Goal: Transaction & Acquisition: Book appointment/travel/reservation

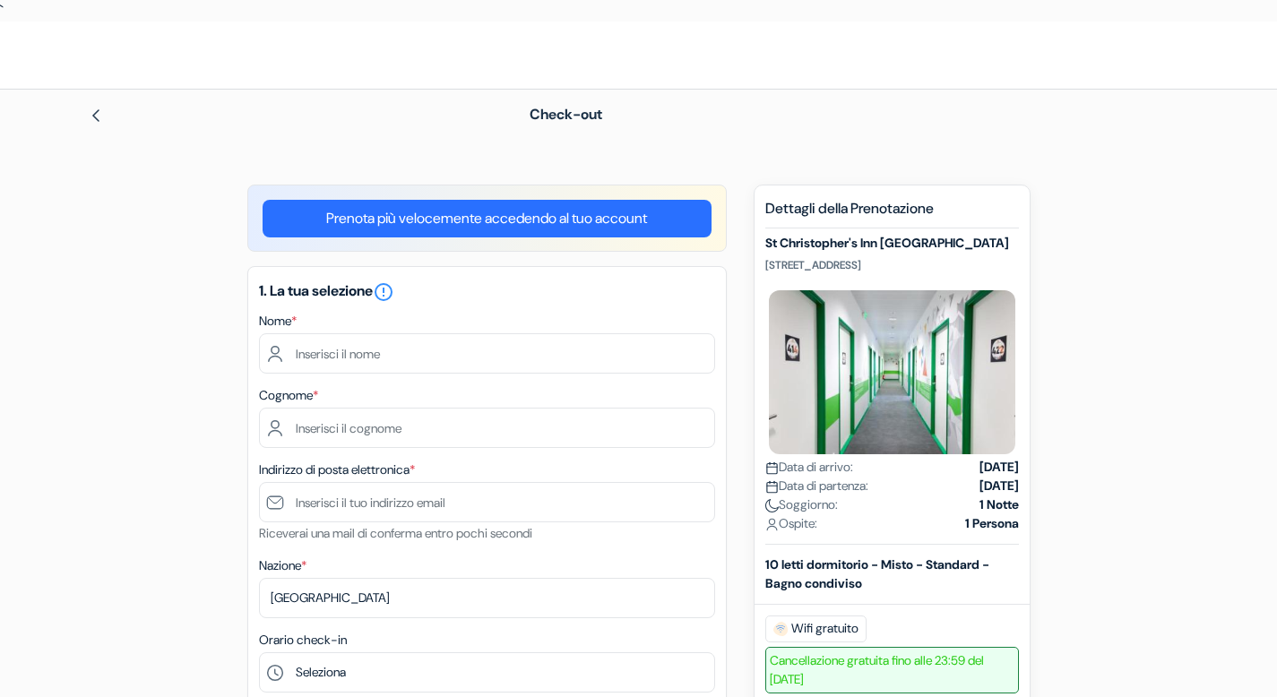
click at [631, 211] on link "Prenota più velocemente accedendo al tuo account" at bounding box center [487, 219] width 449 height 38
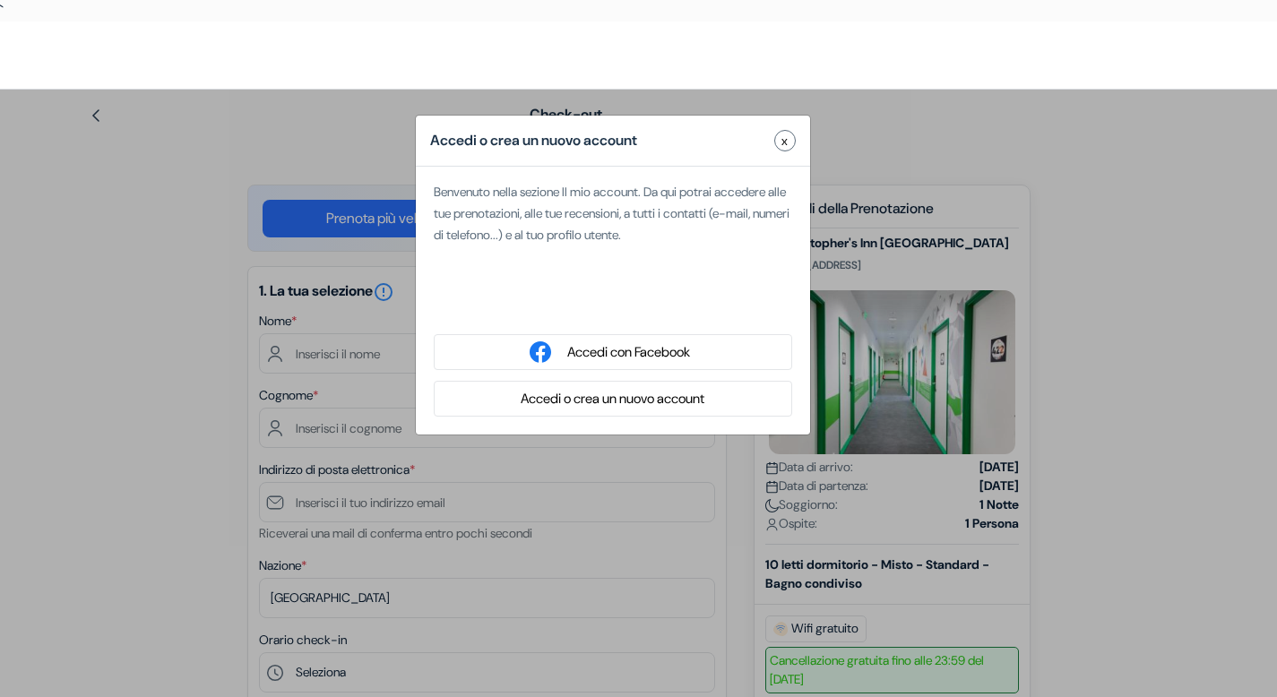
click at [654, 402] on button "Accedi o crea un nuovo account" at bounding box center [612, 399] width 194 height 22
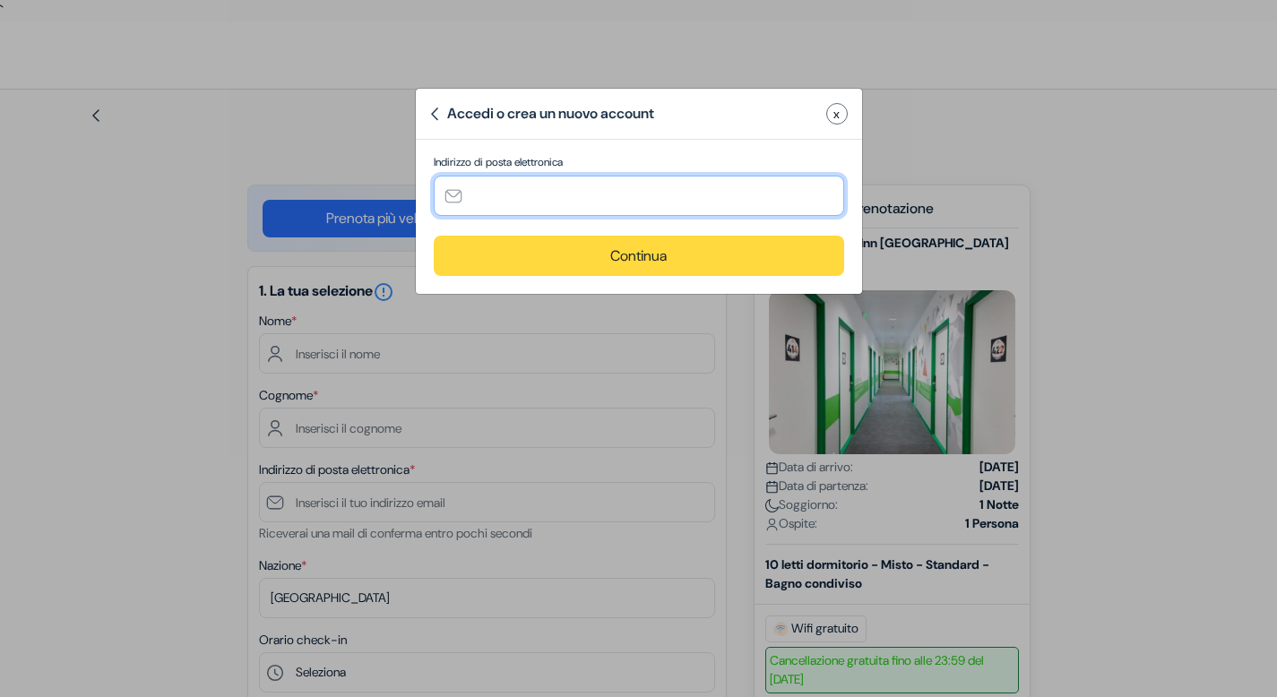
click at [650, 177] on input "text" at bounding box center [639, 196] width 411 height 40
type input "[EMAIL_ADDRESS][DOMAIN_NAME]"
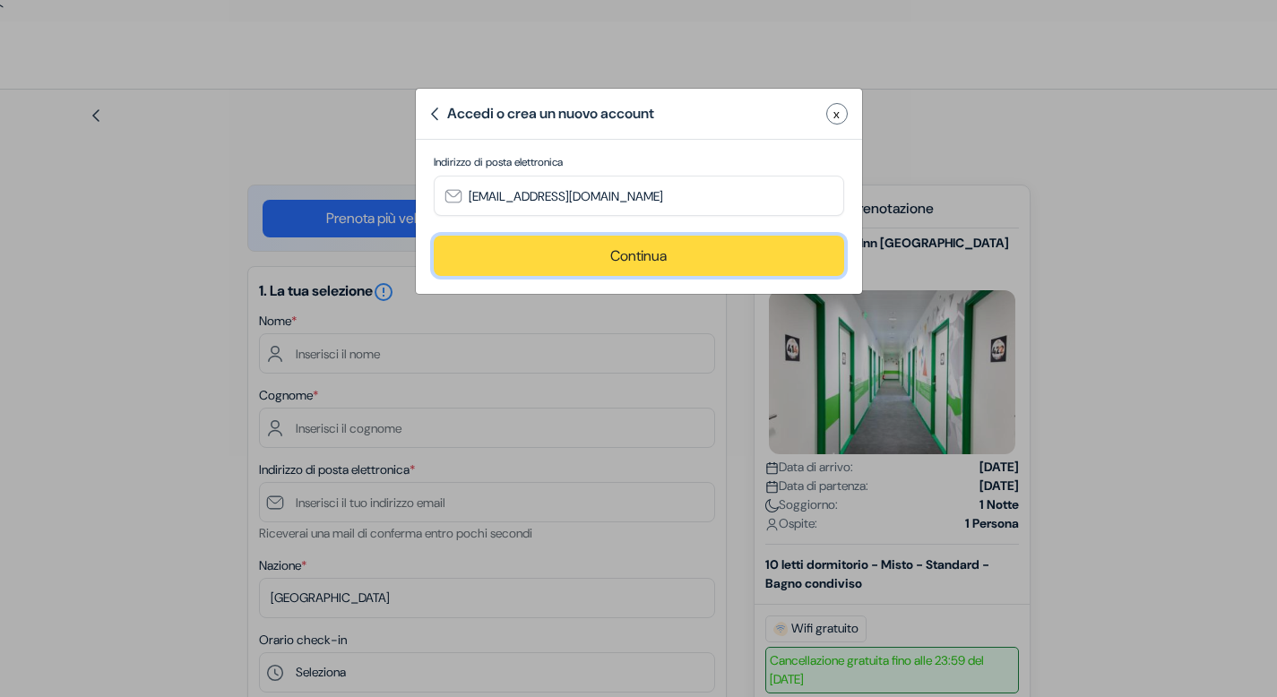
click at [696, 274] on button "Continua" at bounding box center [639, 256] width 411 height 40
type input "[EMAIL_ADDRESS][DOMAIN_NAME]"
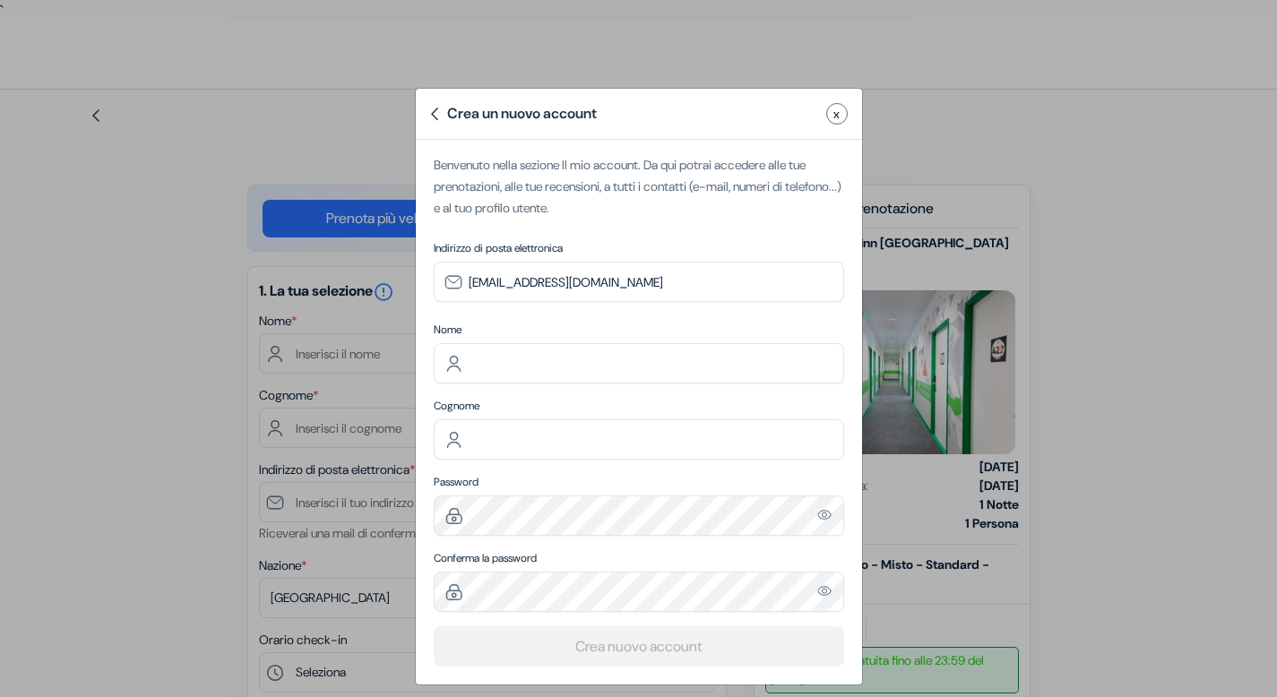
click at [611, 335] on label "Nome" at bounding box center [639, 330] width 411 height 16
click at [615, 368] on input "text" at bounding box center [639, 363] width 411 height 40
type input "Lidia"
type input "Cavallaro"
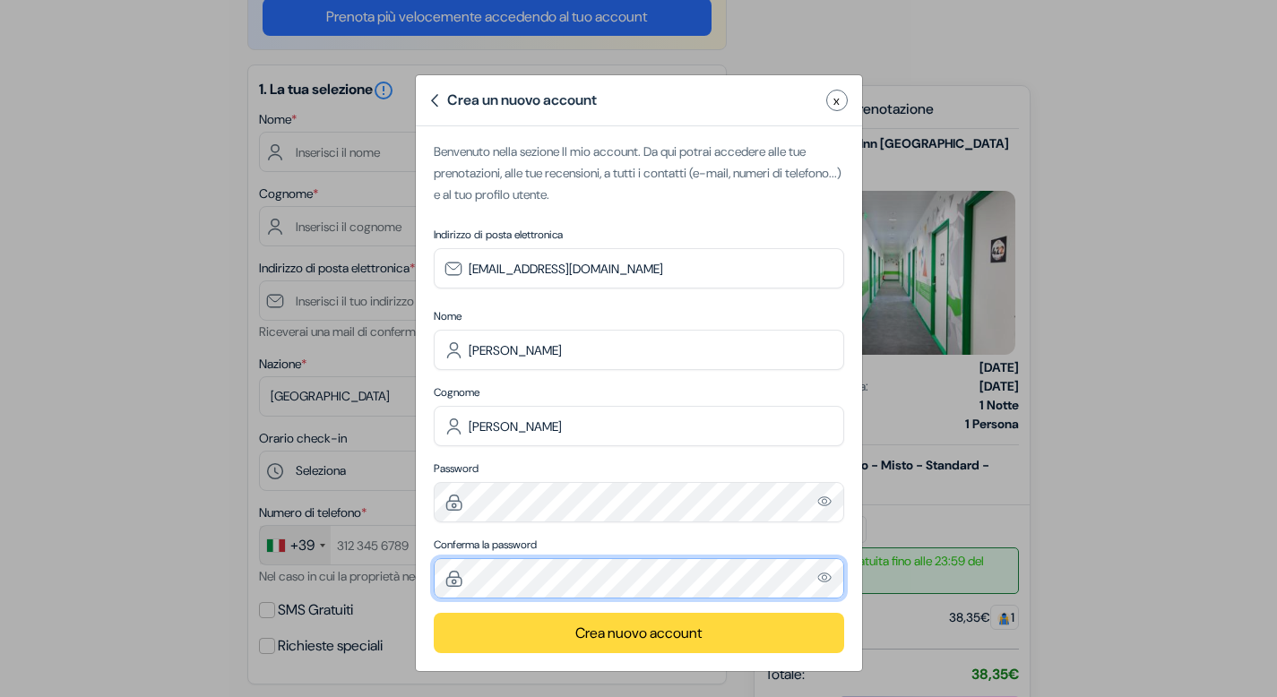
scroll to position [222, 0]
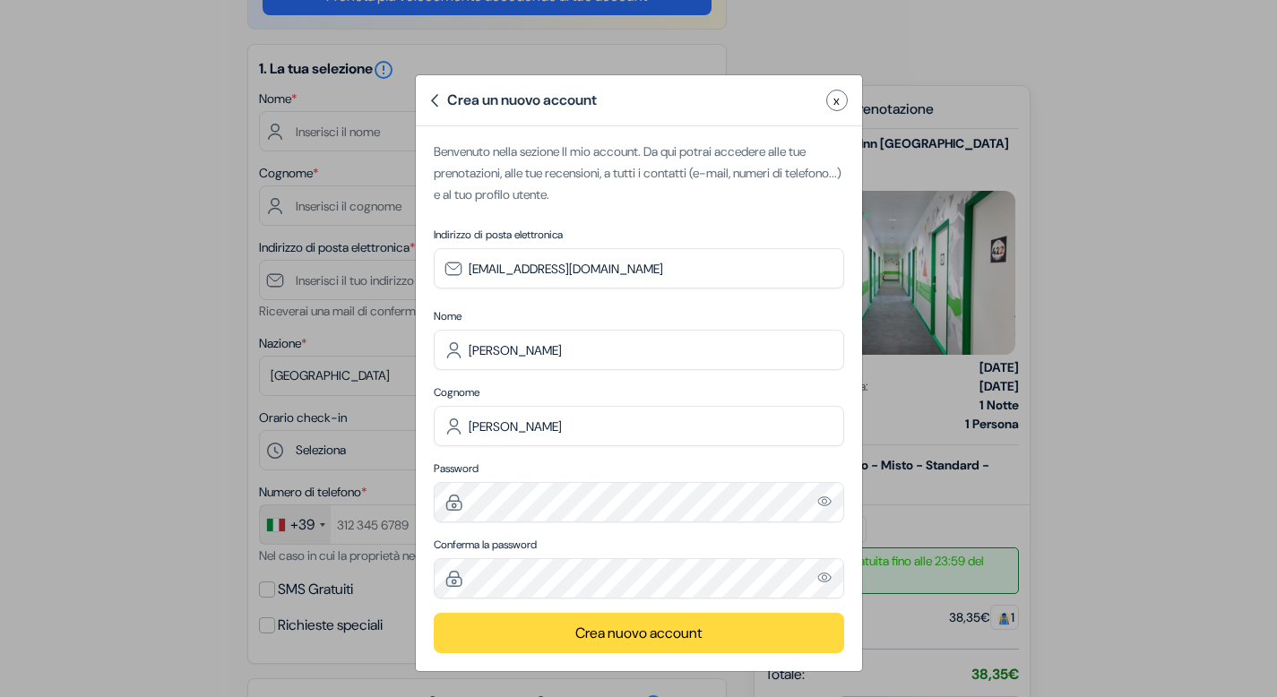
click at [714, 623] on button "Crea nuovo account" at bounding box center [639, 633] width 411 height 40
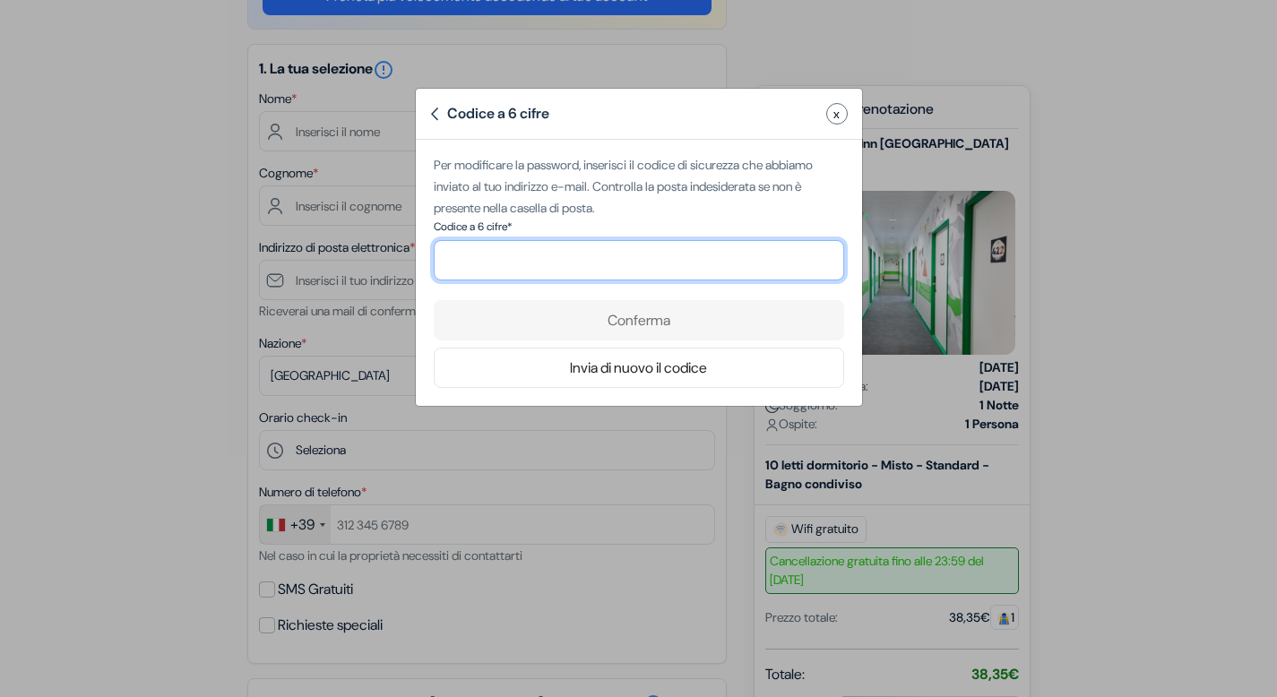
click at [661, 252] on input "number" at bounding box center [639, 260] width 411 height 40
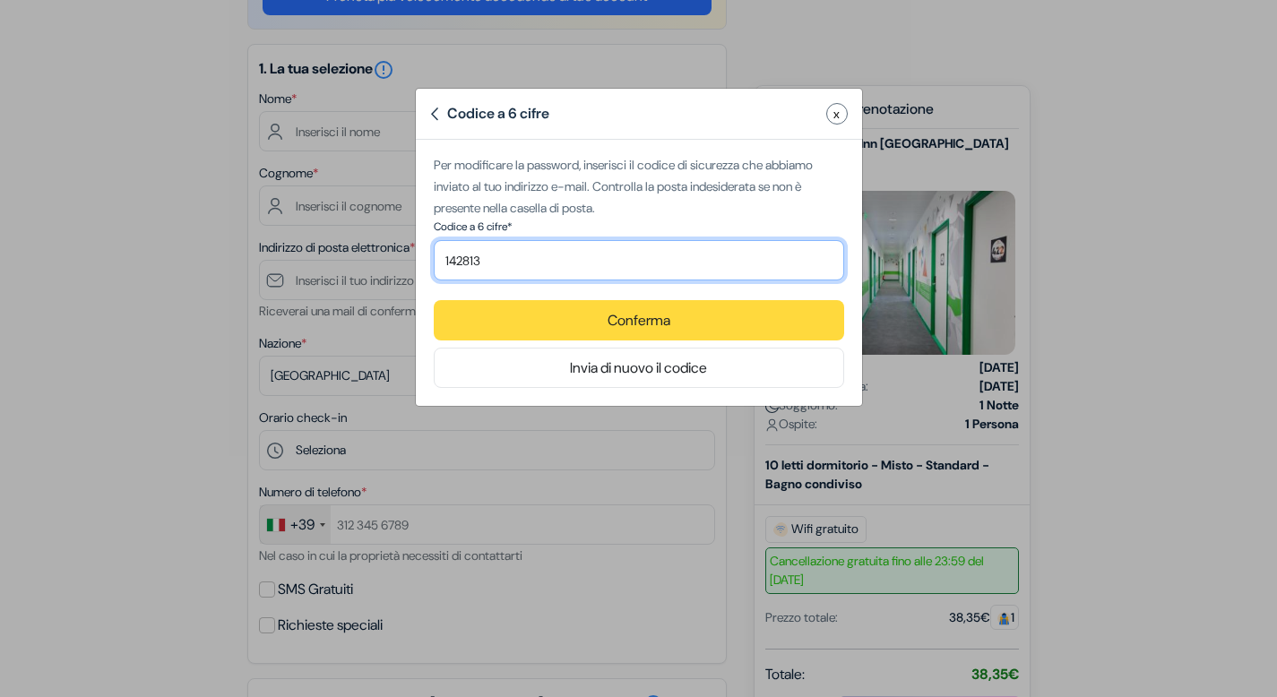
type input "142813"
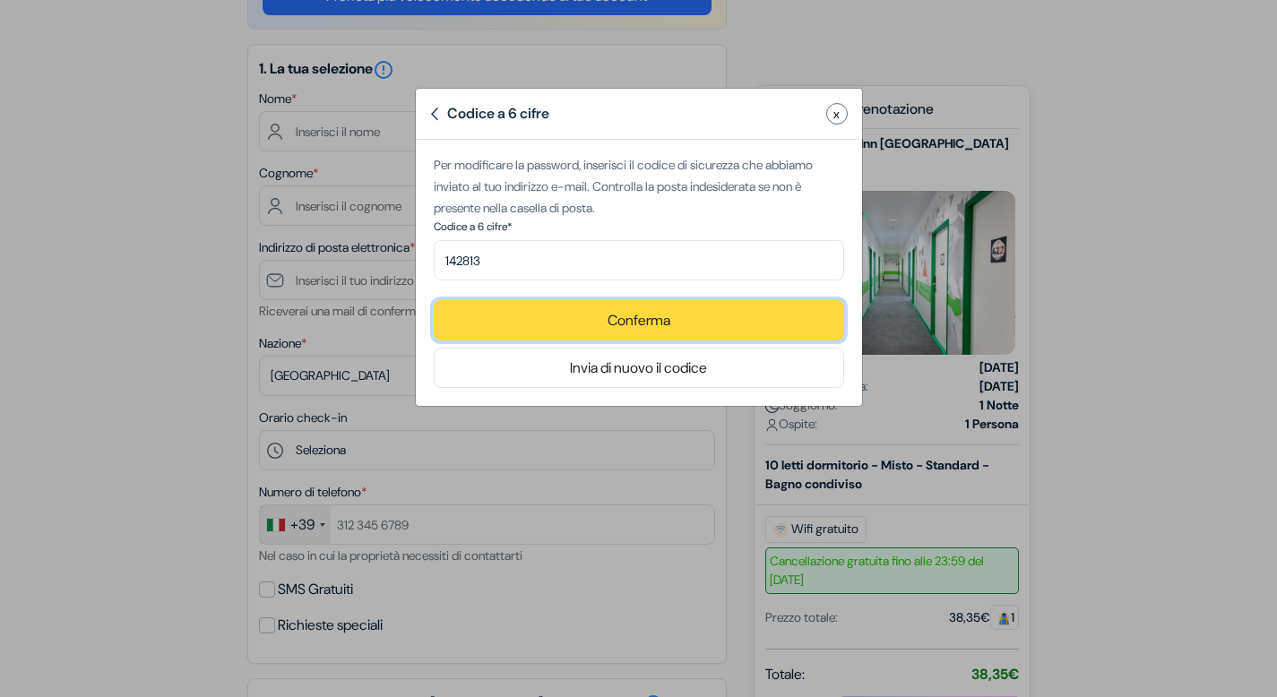
click at [703, 314] on button "Conferma" at bounding box center [639, 320] width 411 height 40
click at [704, 314] on button "Conferma" at bounding box center [639, 320] width 411 height 40
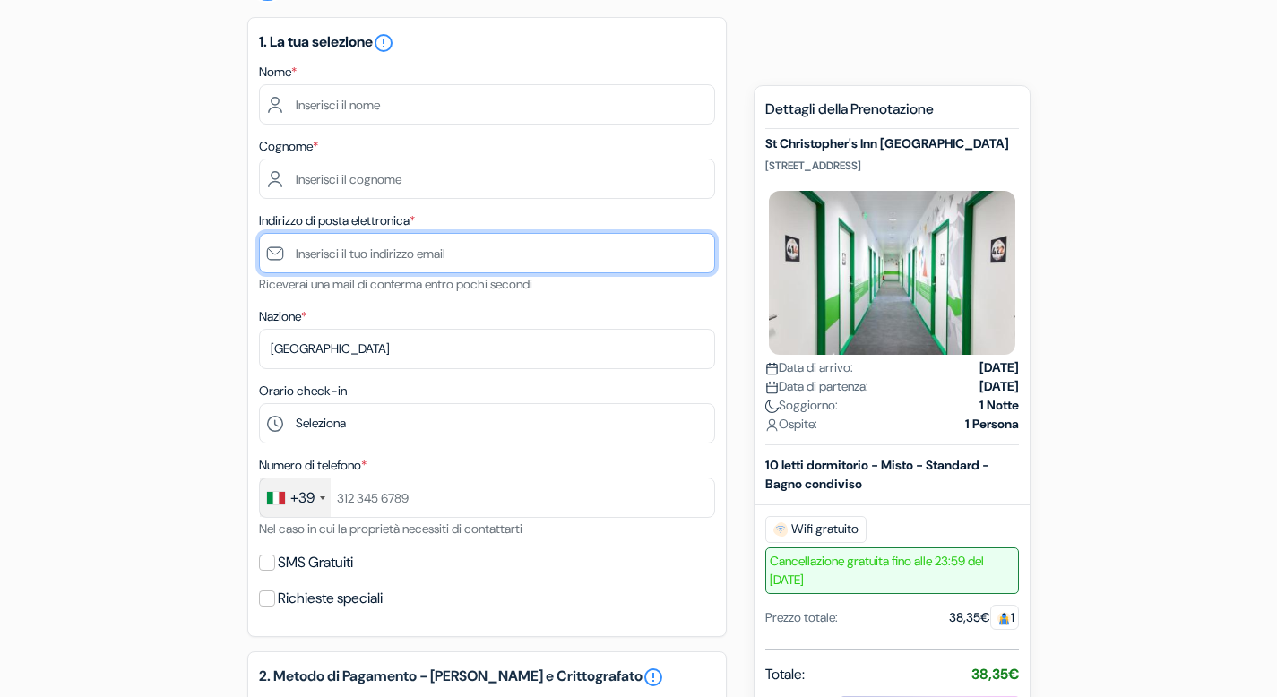
scroll to position [195, 0]
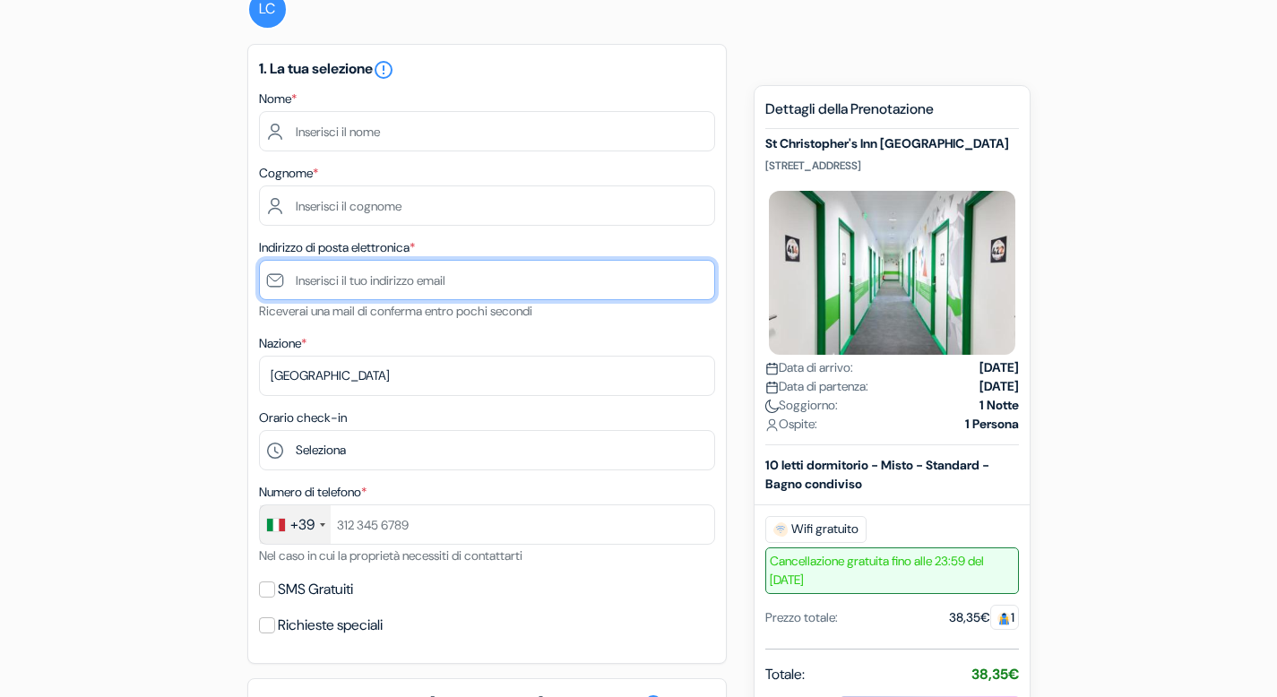
click at [709, 298] on input "text" at bounding box center [487, 280] width 456 height 40
click at [1142, 144] on div "add_box St Christopher's Inn Gare Du Nord 5 rue de Dunkerque, Parigi, Francia d…" at bounding box center [639, 664] width 1183 height 1350
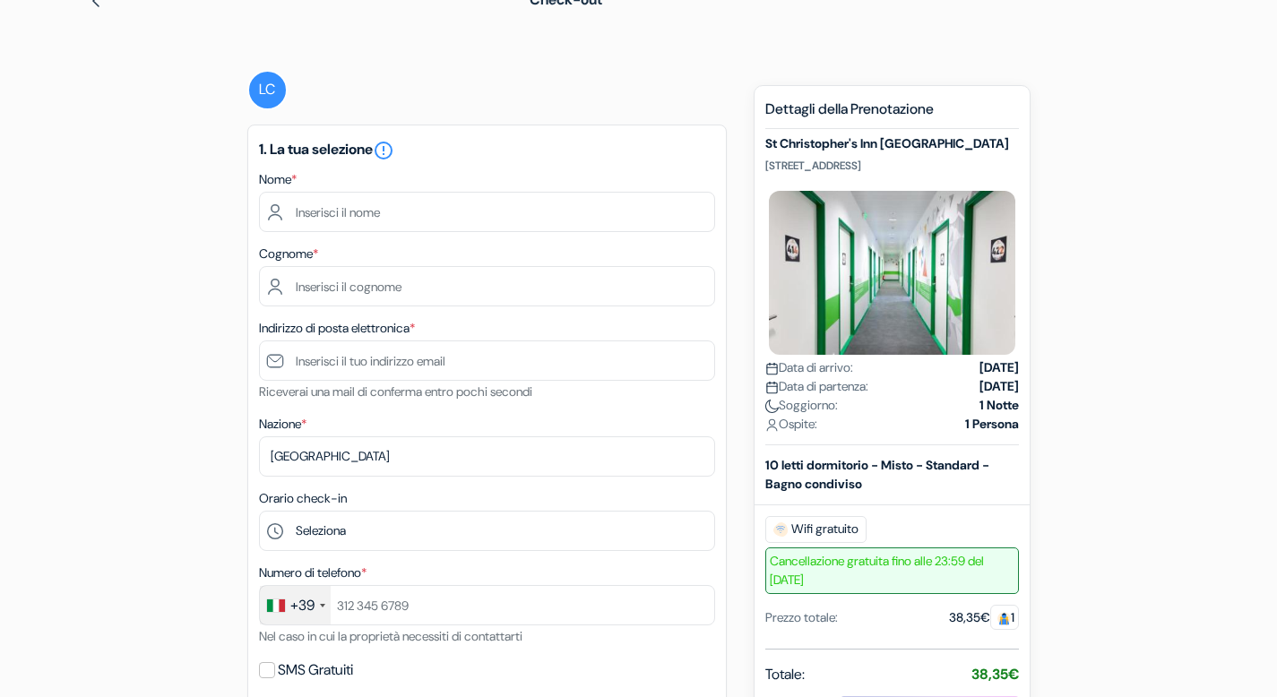
scroll to position [109, 0]
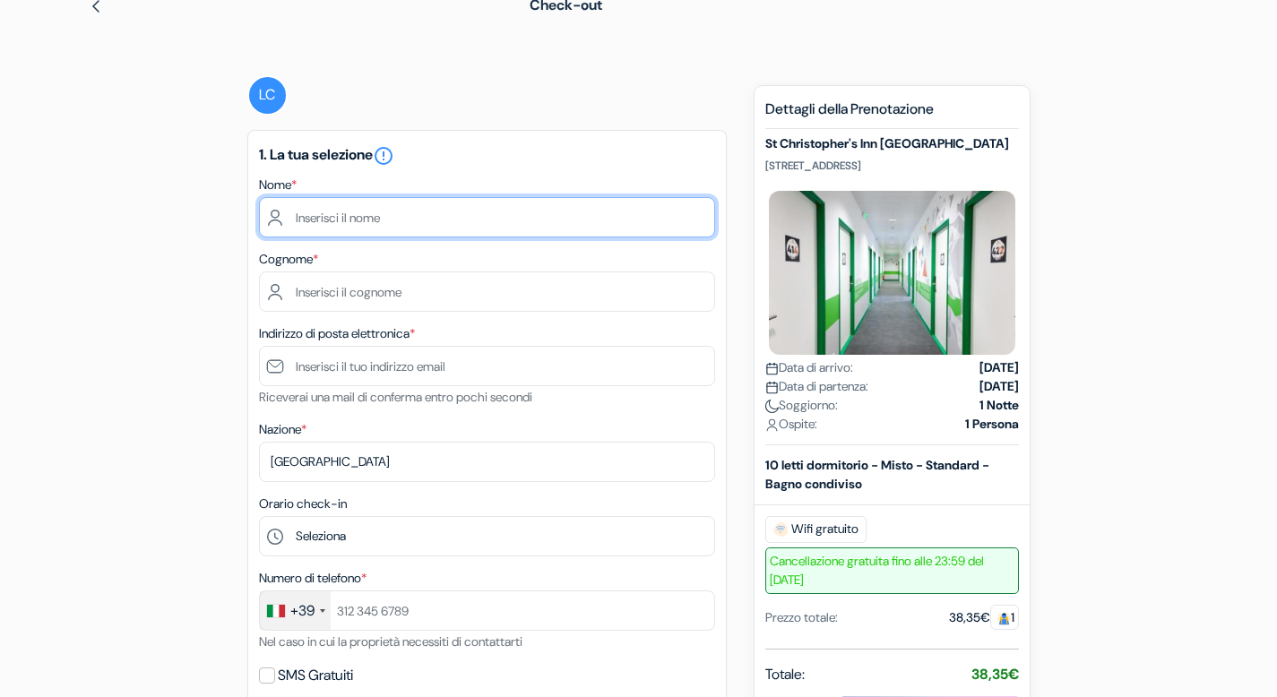
click at [466, 222] on input "text" at bounding box center [487, 217] width 456 height 40
type input "Lidia"
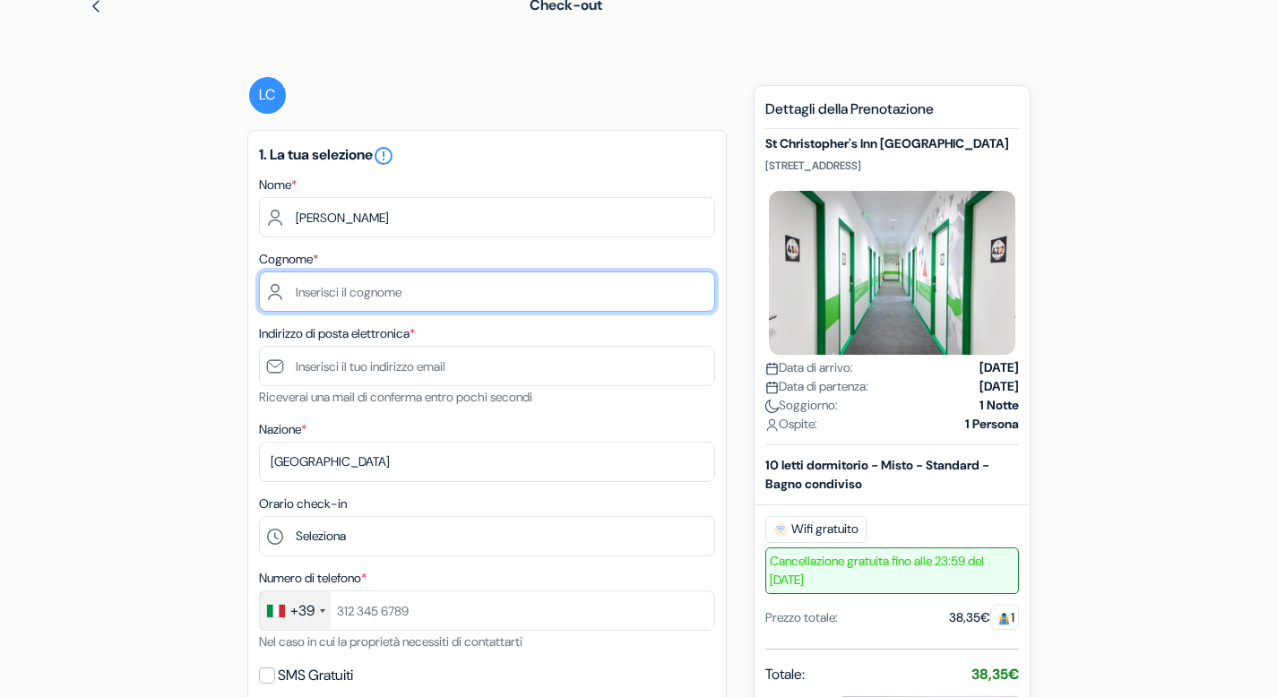
type input "Cavallaro"
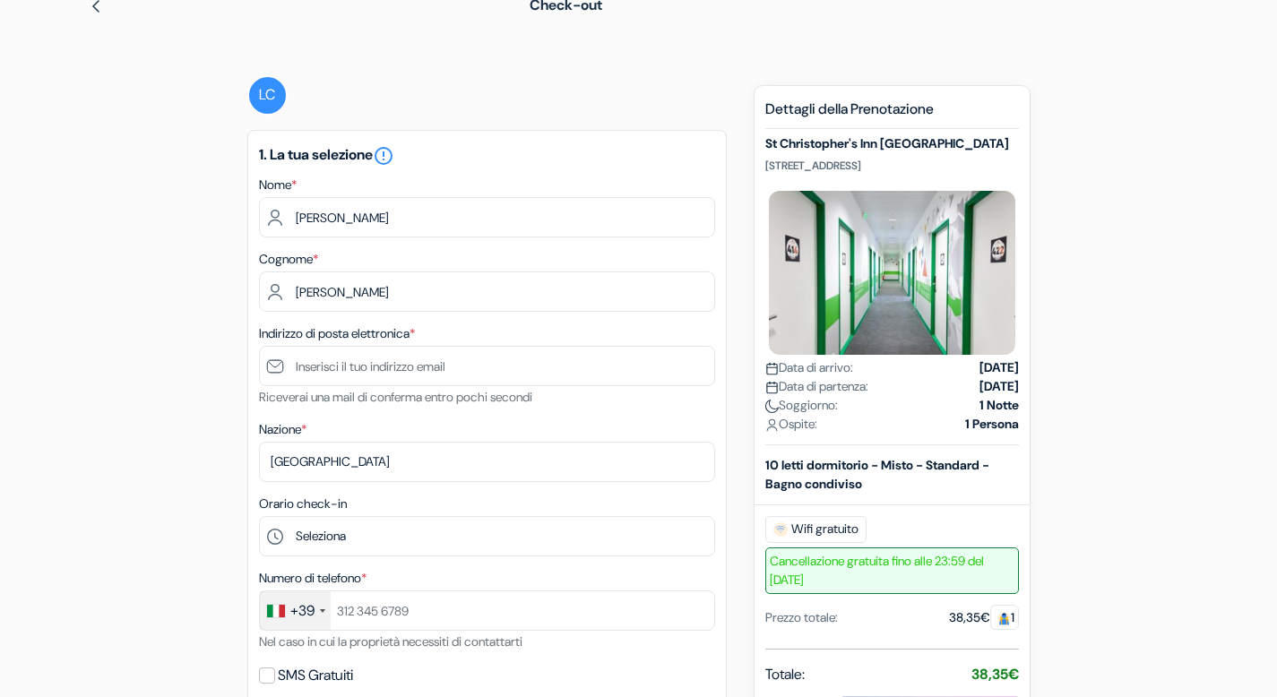
type input "[EMAIL_ADDRESS][DOMAIN_NAME]"
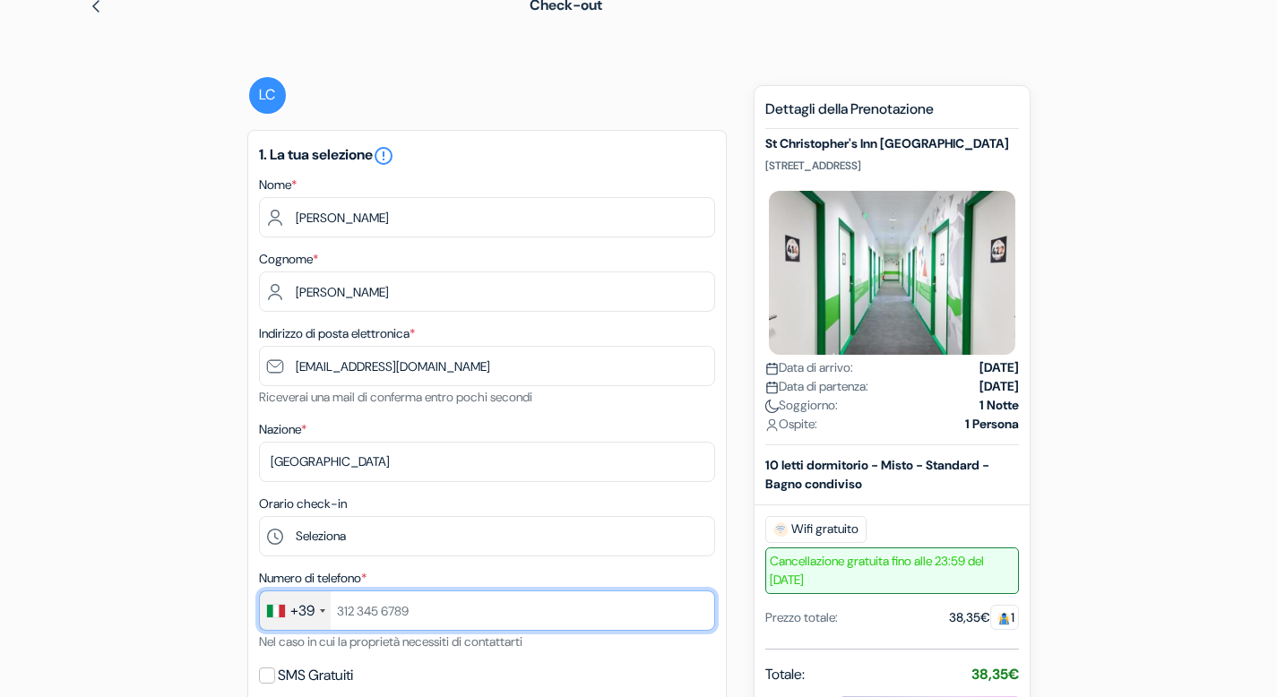
type input "3453470714"
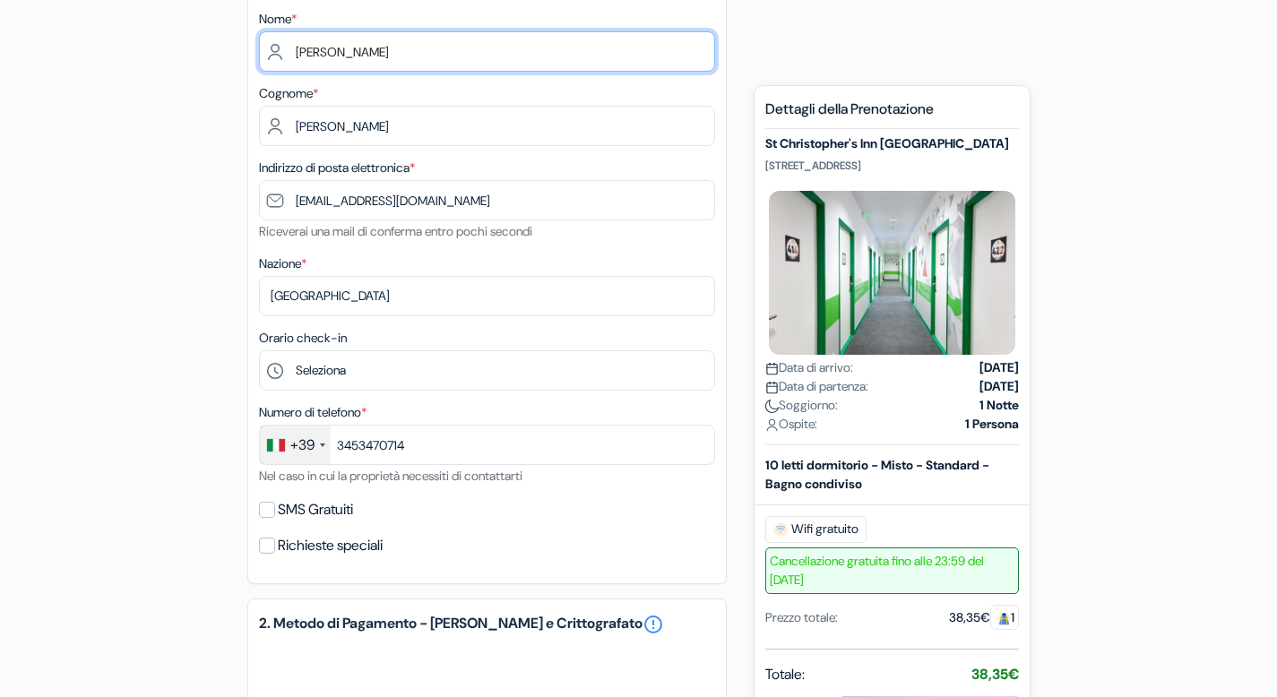
scroll to position [286, 0]
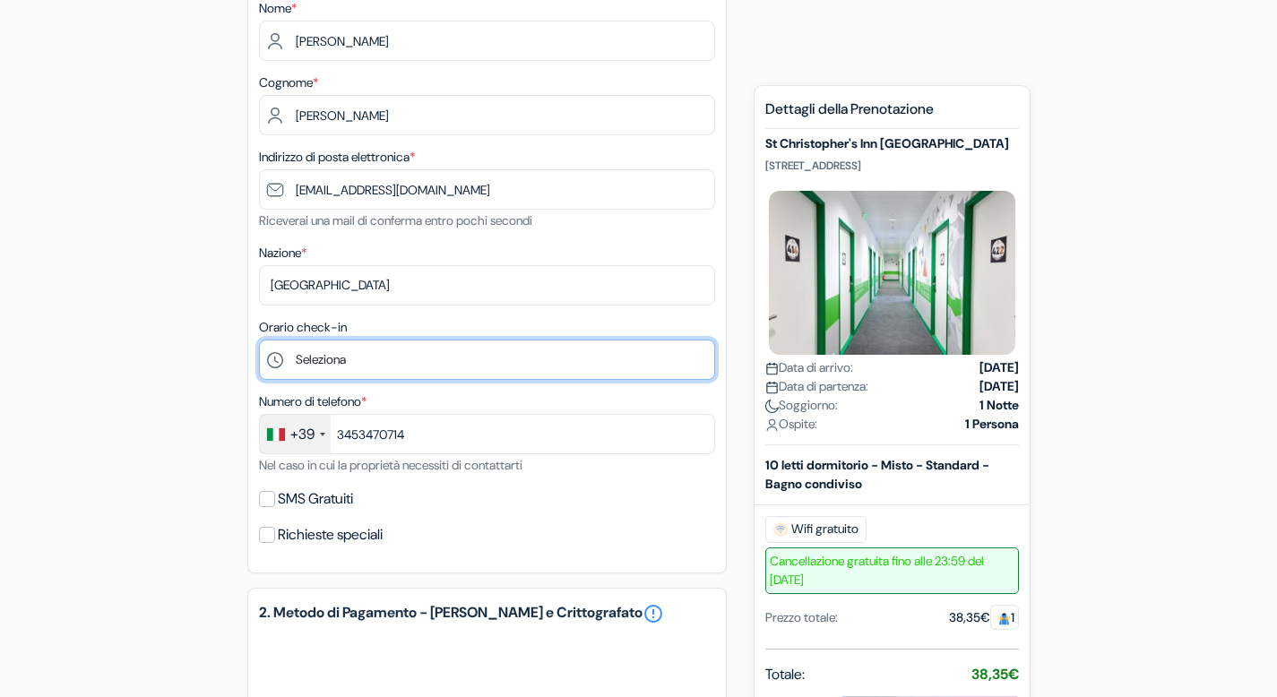
click at [392, 359] on select "Seleziona 1:00 2:00 3:00 4:00 5:00 6:00 7:00 8:00 9:00 10:00 11:00 12:00 13:00 …" at bounding box center [487, 360] width 456 height 40
select select "15"
click at [259, 341] on select "Seleziona 1:00 2:00 3:00 4:00 5:00 6:00 7:00 8:00 9:00 10:00 11:00 12:00 13:00 …" at bounding box center [487, 360] width 456 height 40
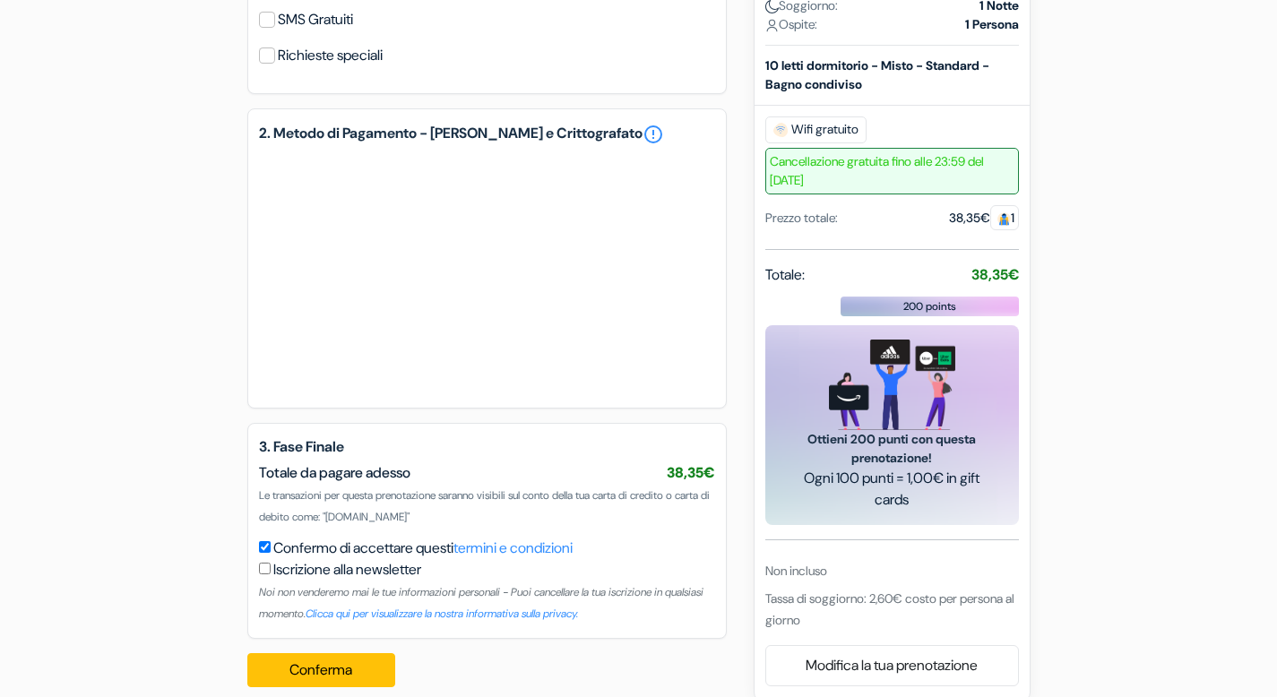
scroll to position [753, 0]
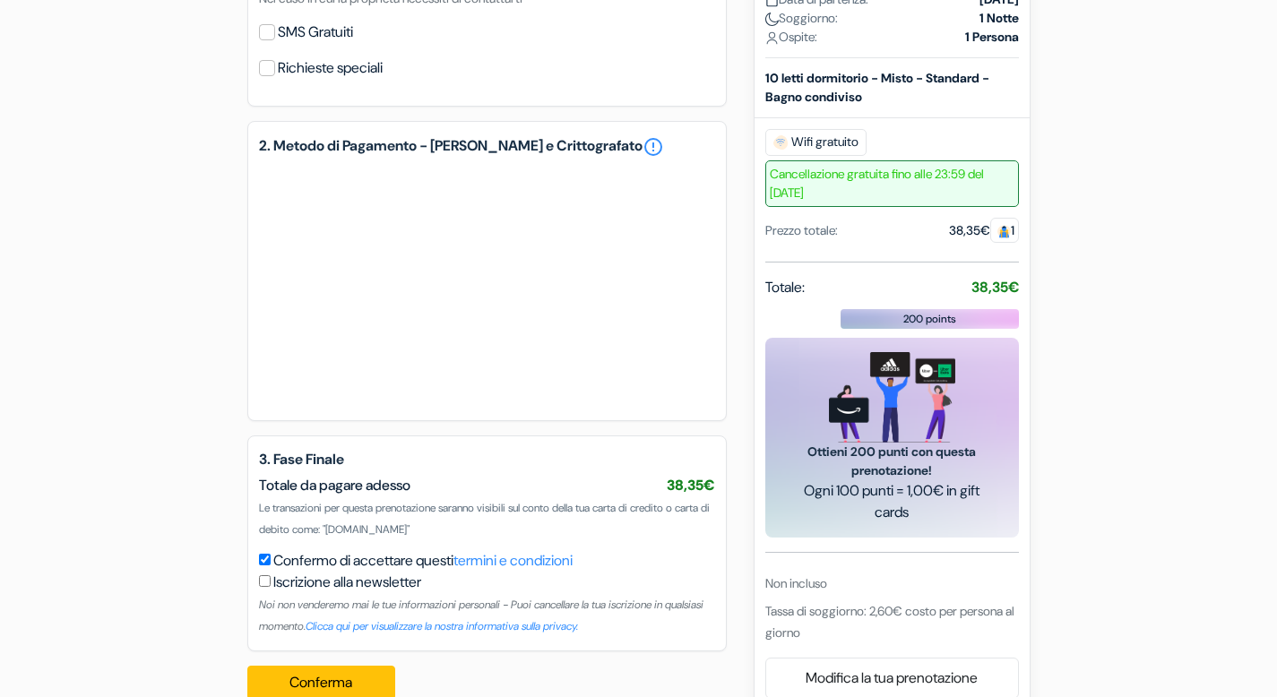
click at [926, 183] on span "Cancellazione gratuita fino alle 23:59 del 17 settembre 2025" at bounding box center [892, 183] width 254 height 47
click at [1007, 235] on span "1" at bounding box center [1004, 230] width 29 height 25
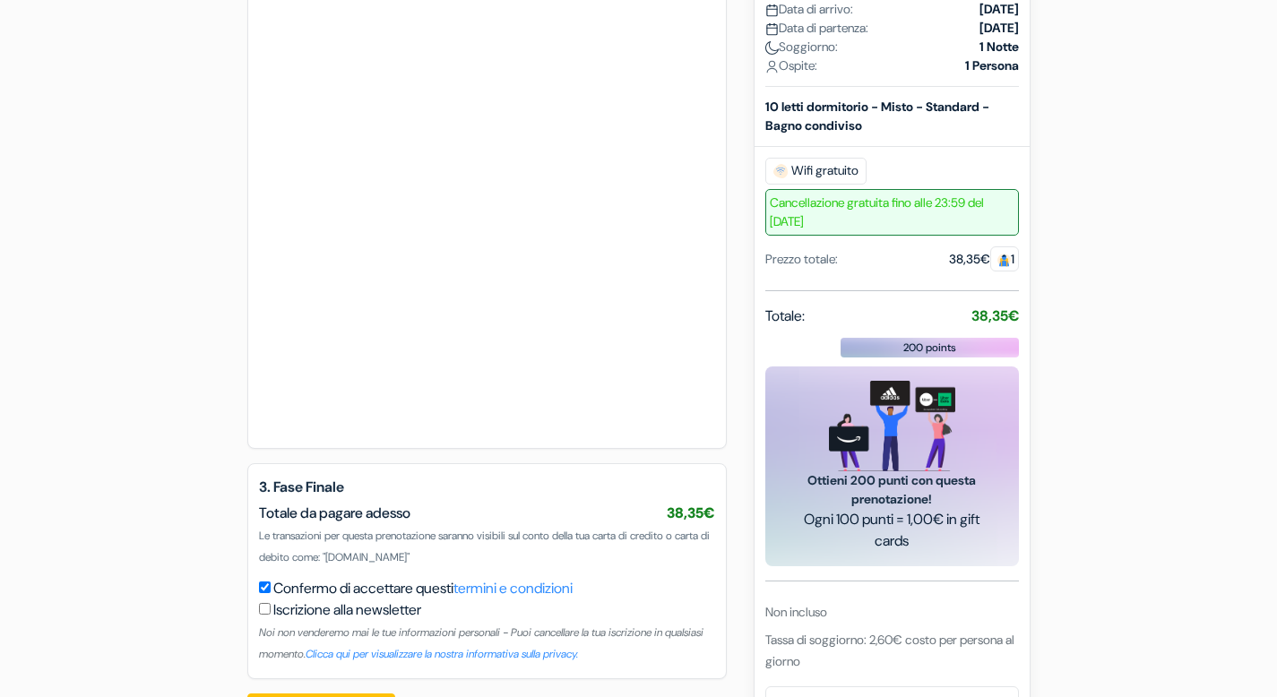
scroll to position [1084, 0]
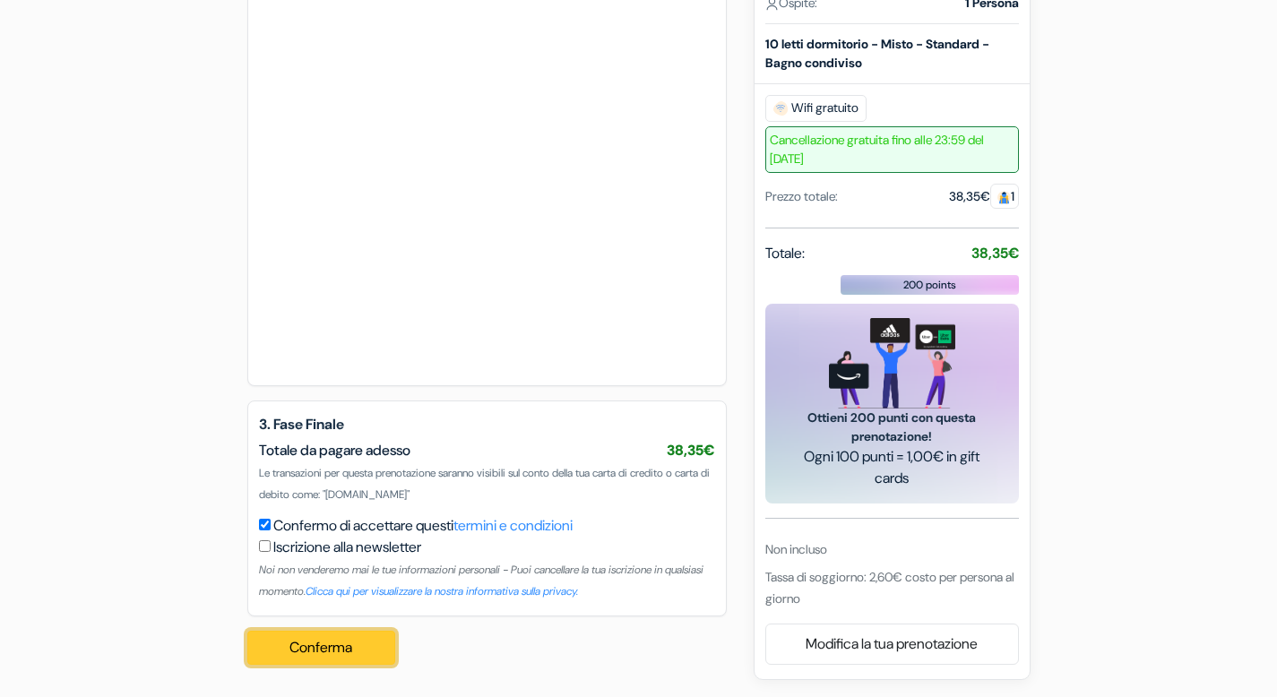
click at [346, 646] on button "Conferma Loading..." at bounding box center [321, 648] width 149 height 34
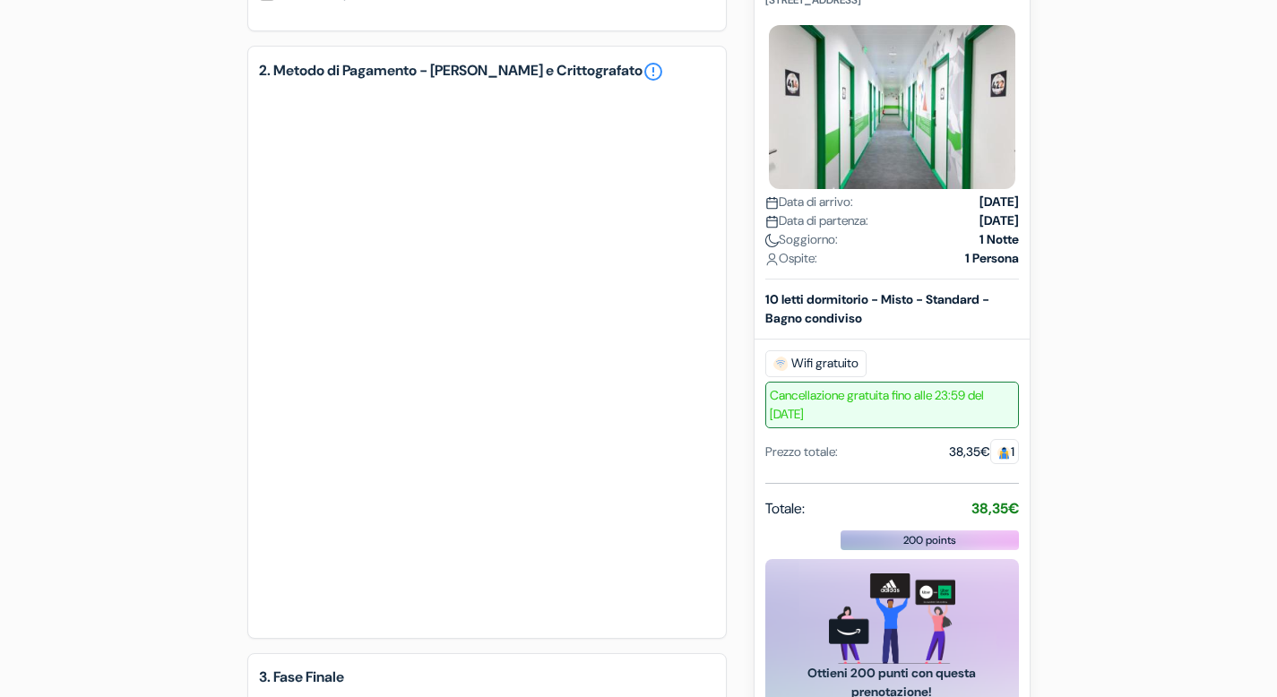
scroll to position [792, 0]
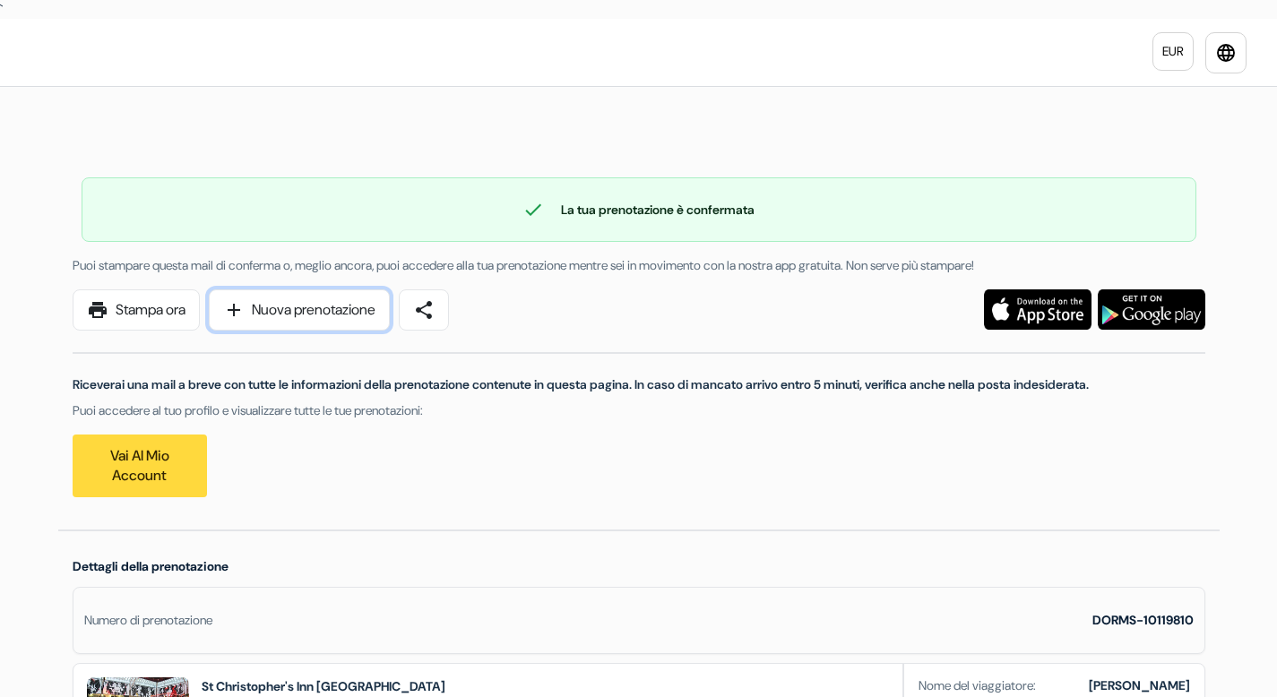
click at [306, 303] on link "add Nuova prenotazione" at bounding box center [299, 310] width 181 height 41
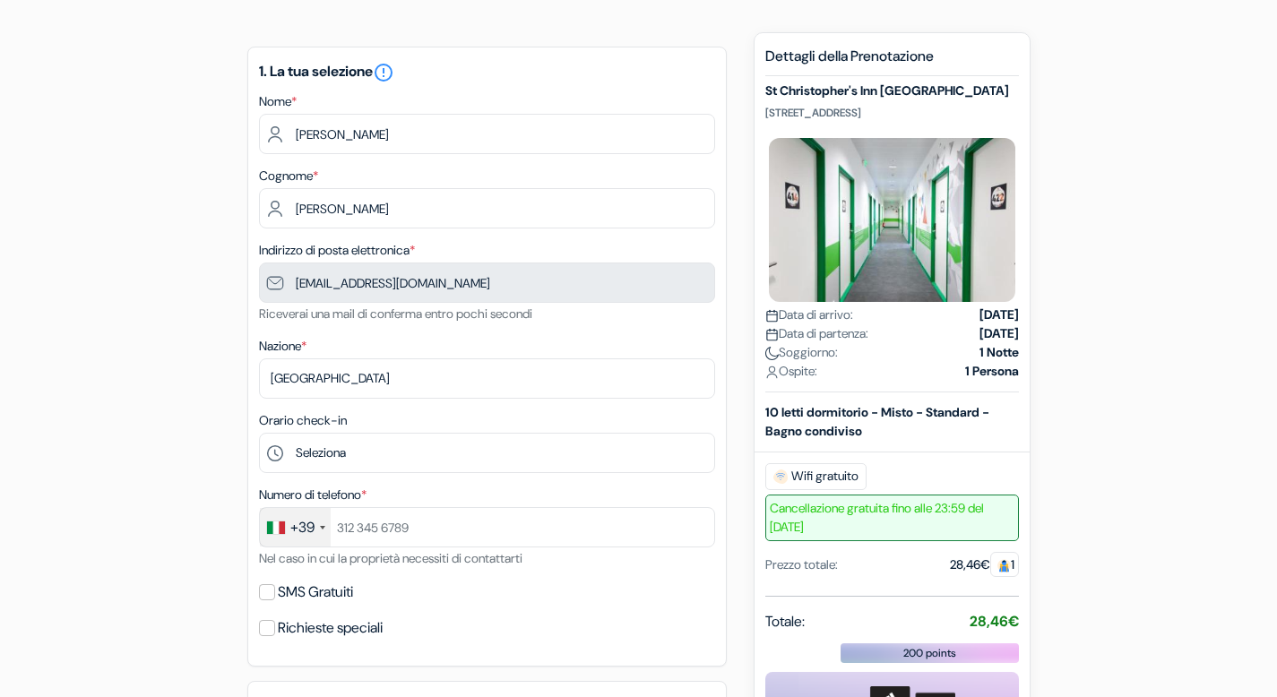
scroll to position [247, 0]
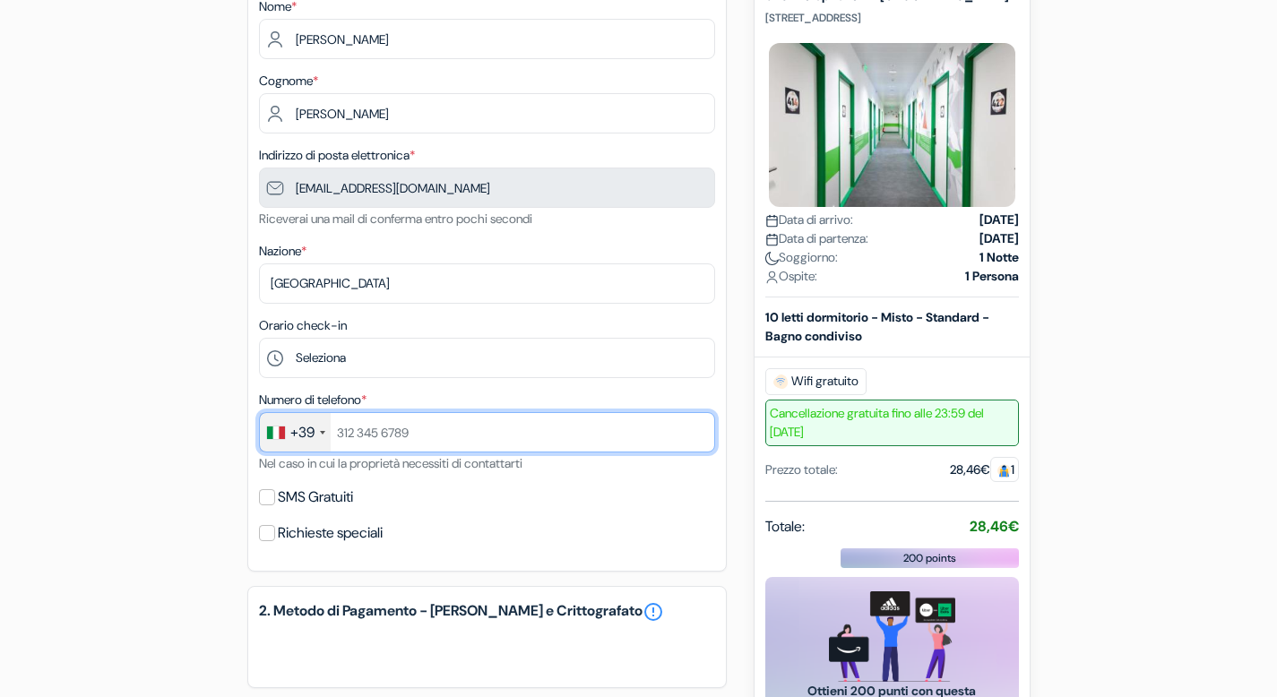
click at [416, 445] on input "text" at bounding box center [487, 432] width 456 height 40
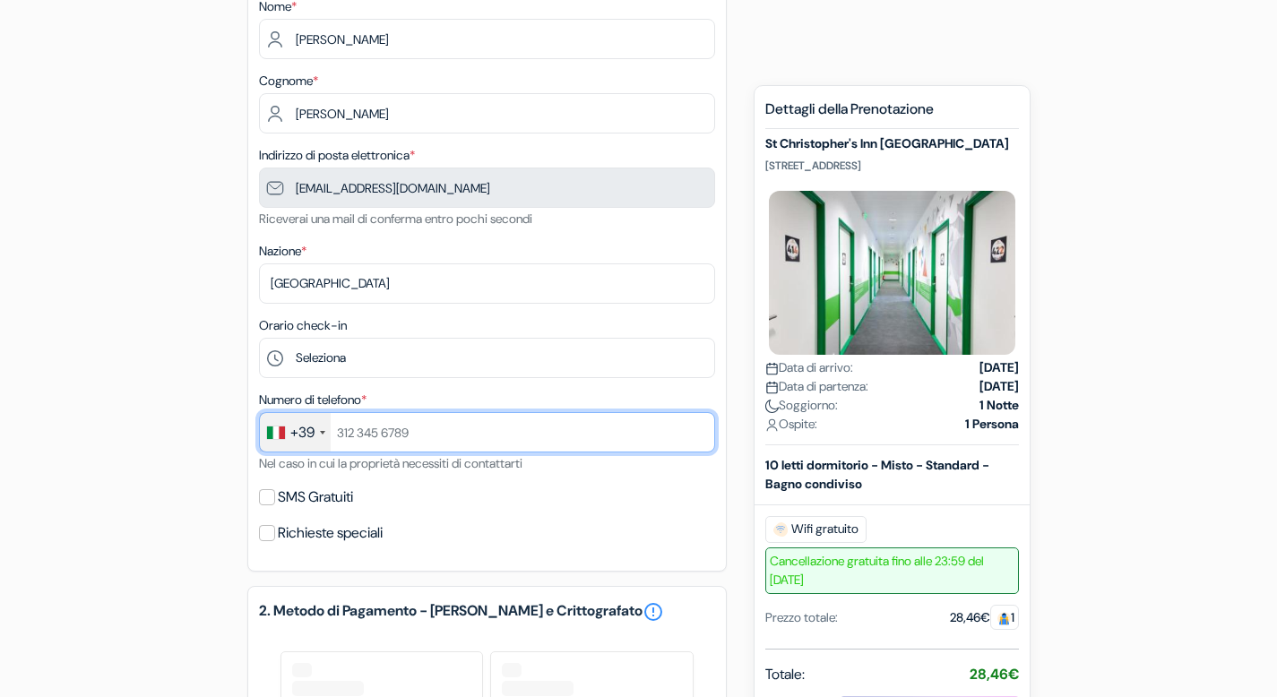
type input "3453470714"
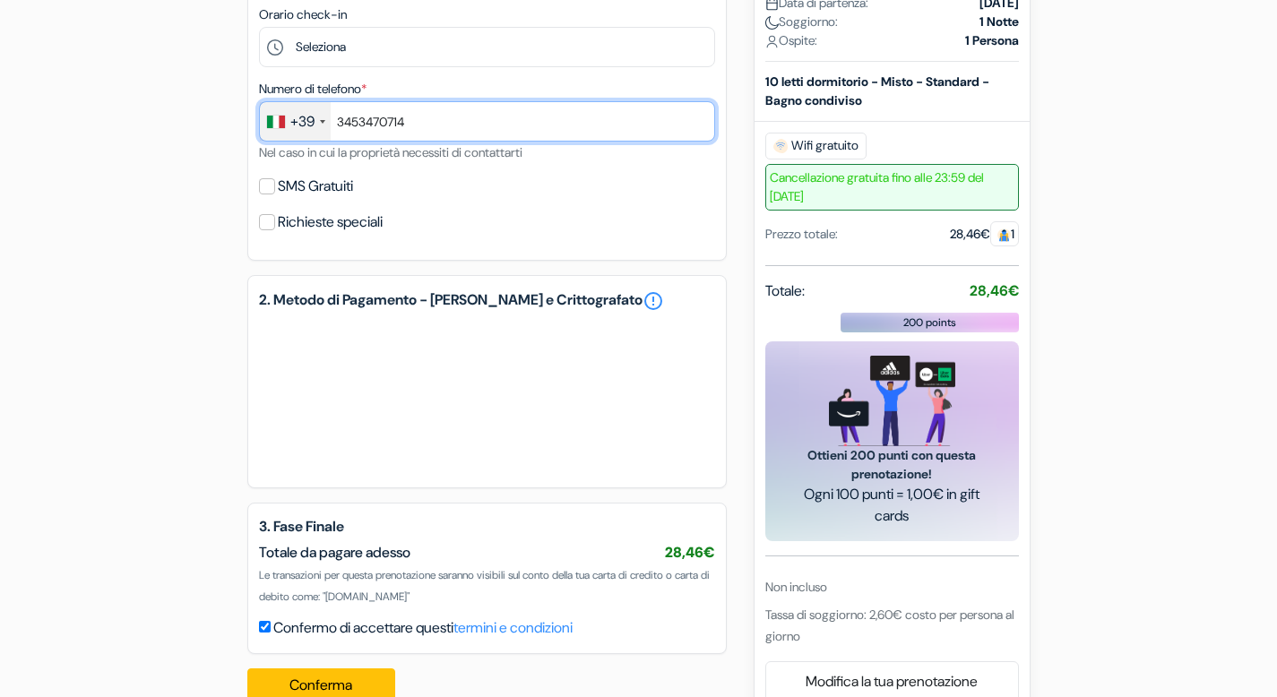
scroll to position [599, 0]
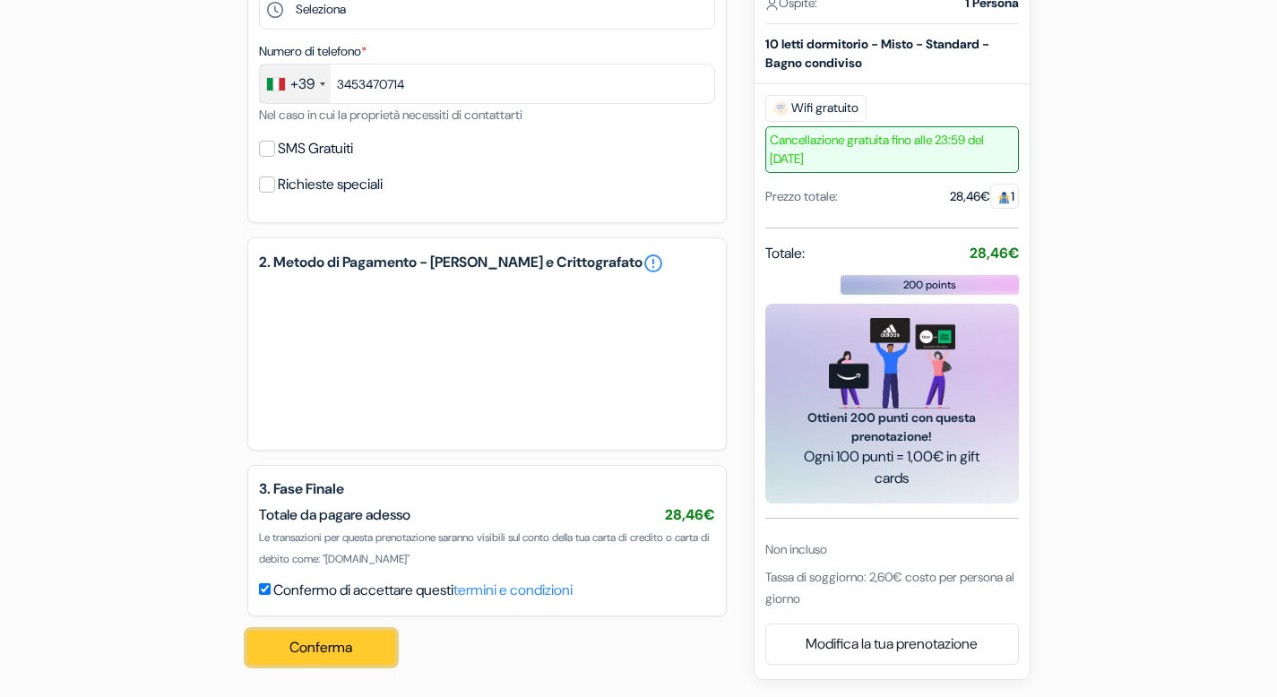
click at [322, 650] on button "Conferma Loading..." at bounding box center [321, 648] width 149 height 34
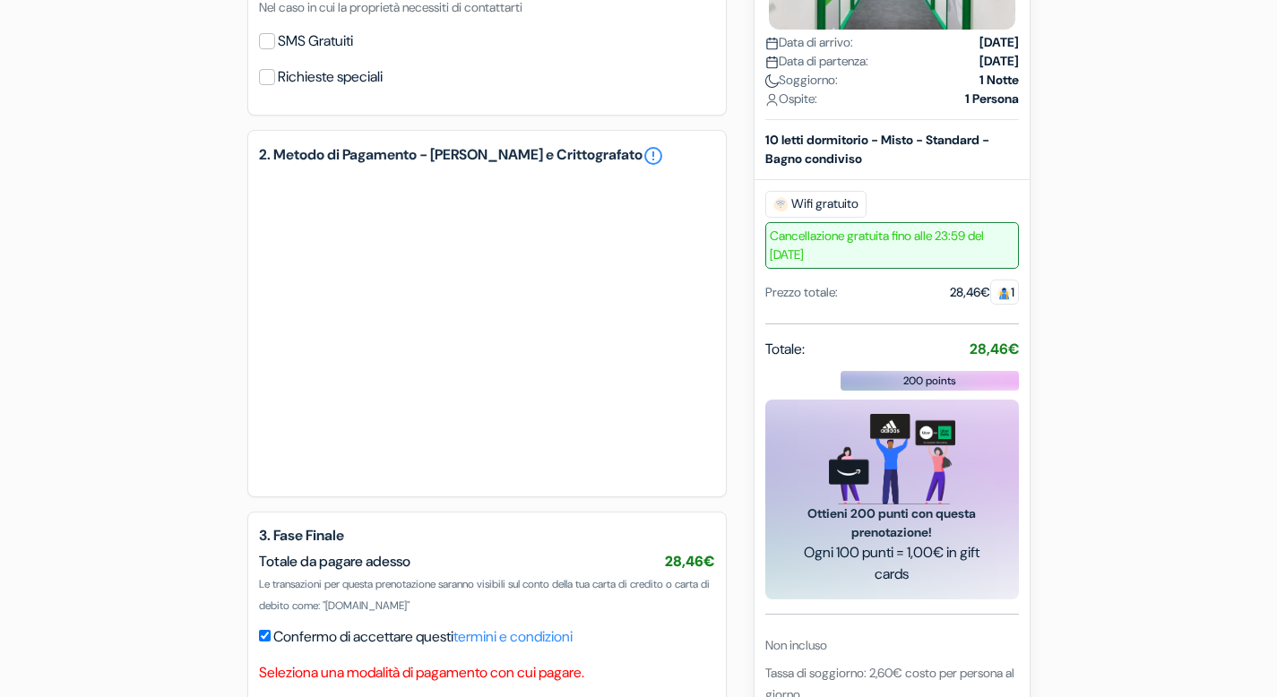
scroll to position [803, 0]
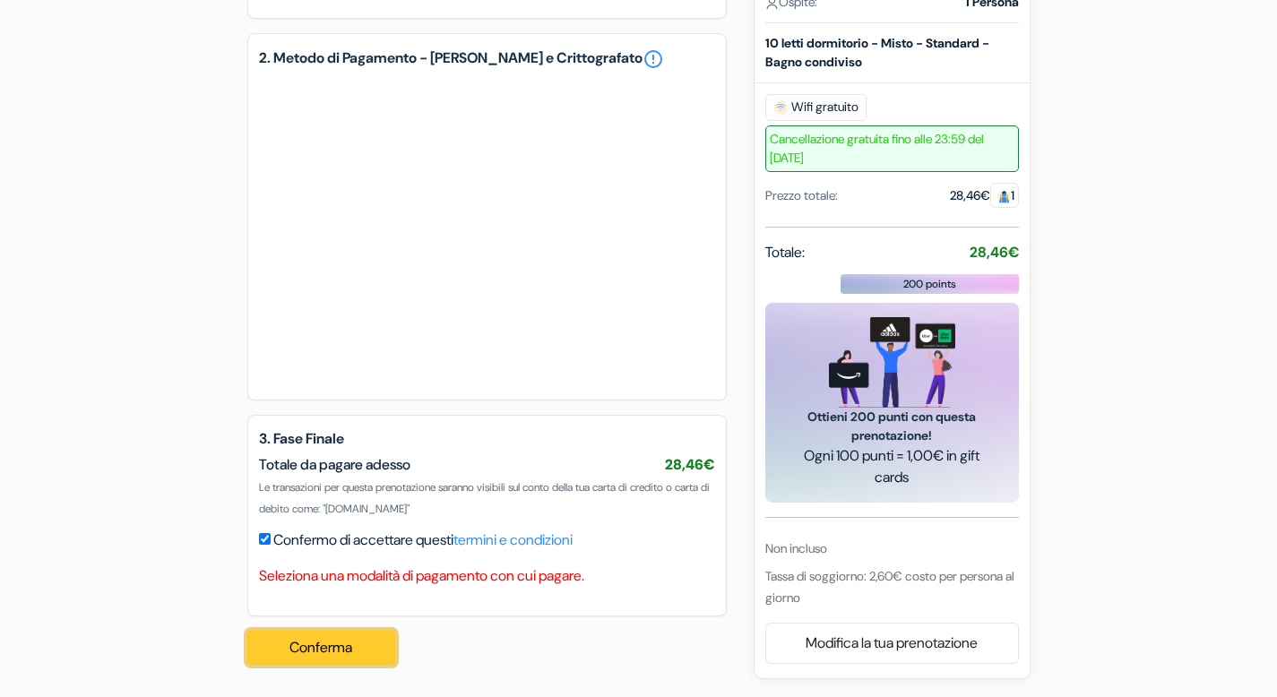
click at [324, 653] on button "Conferma Loading..." at bounding box center [321, 648] width 149 height 34
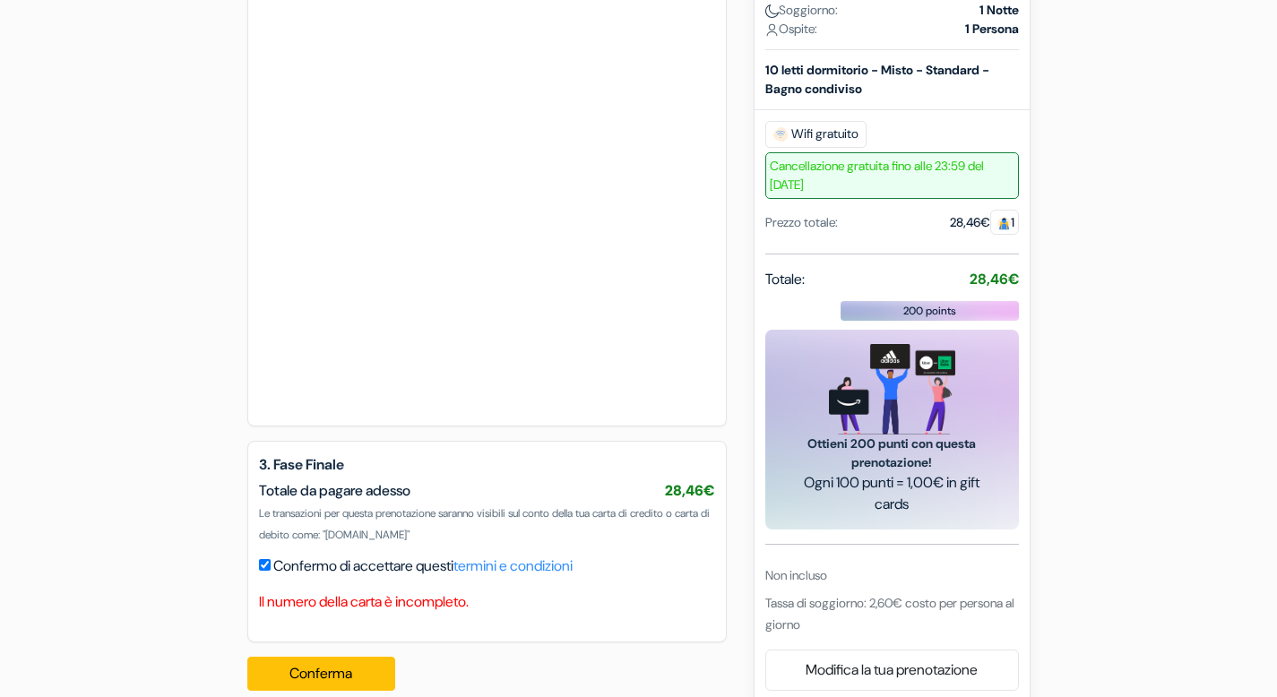
scroll to position [1096, 0]
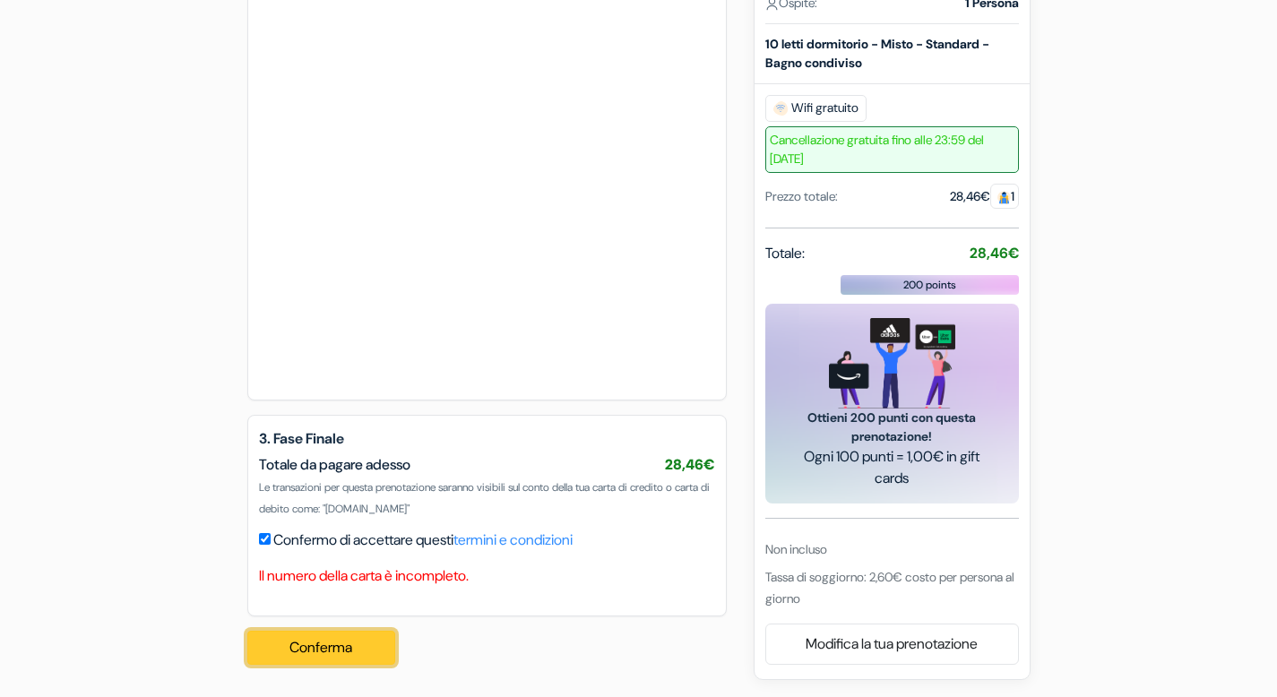
click at [314, 646] on button "Conferma Loading..." at bounding box center [321, 648] width 149 height 34
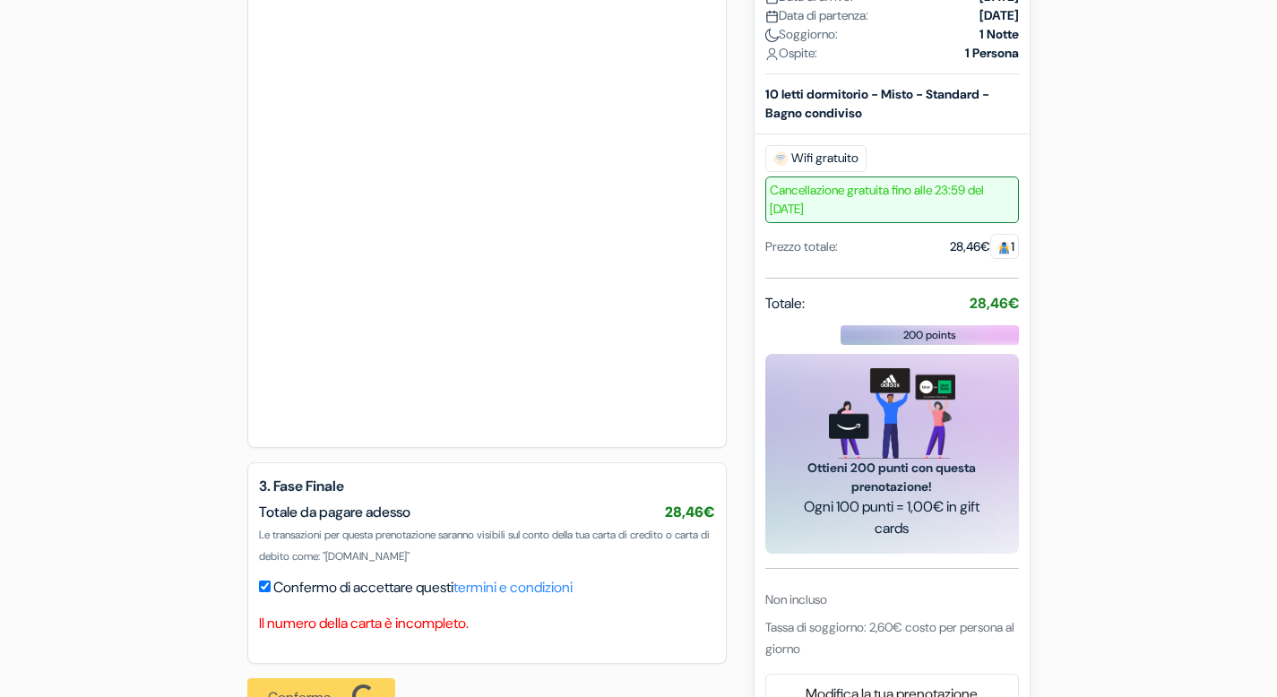
scroll to position [1041, 0]
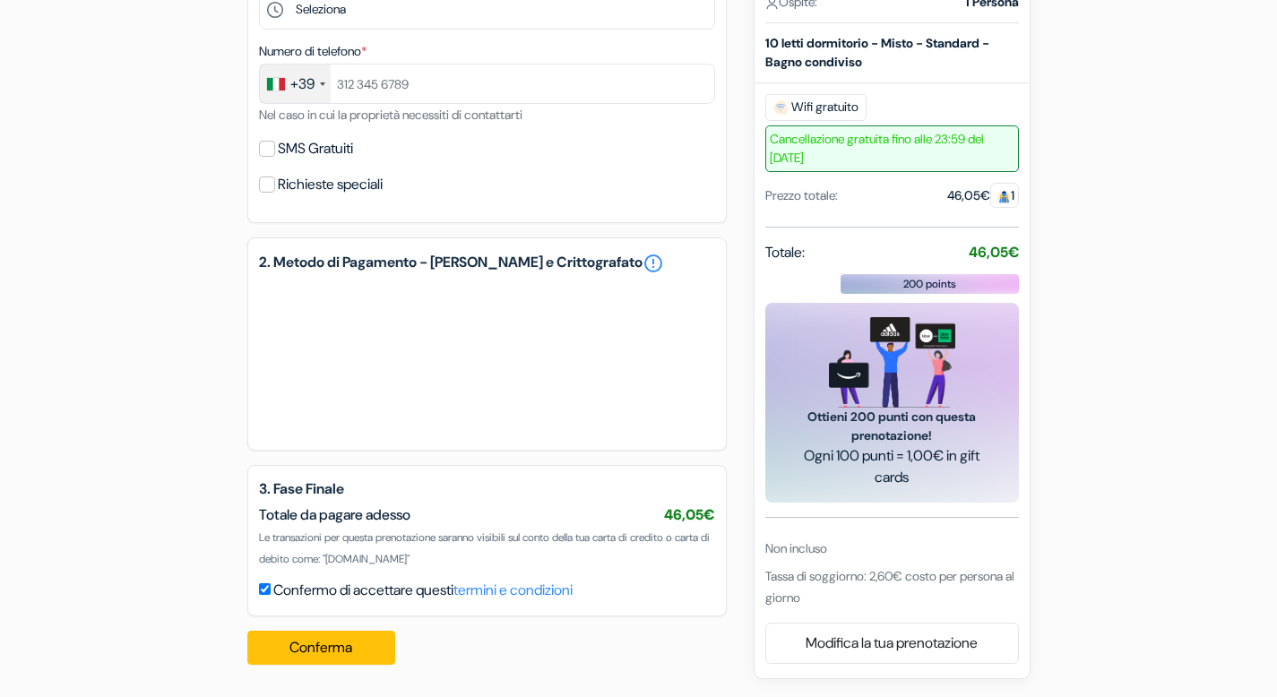
scroll to position [599, 0]
click at [360, 656] on button "Conferma Loading..." at bounding box center [321, 648] width 149 height 34
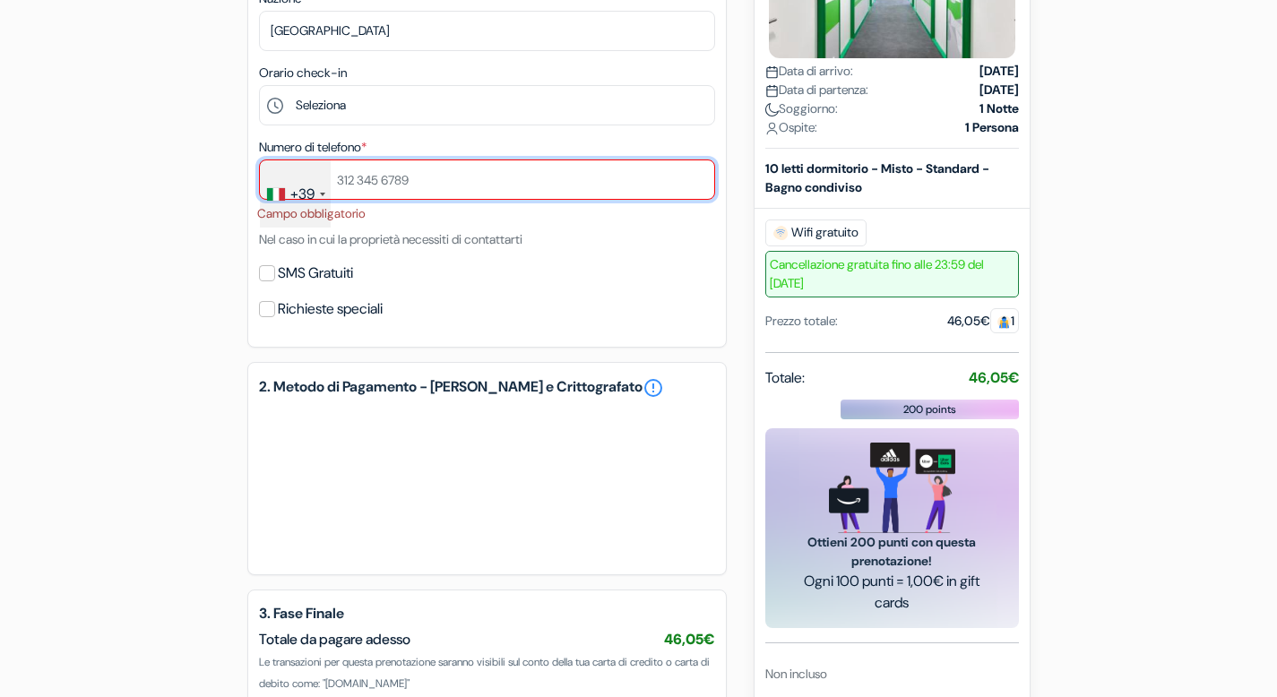
scroll to position [478, 0]
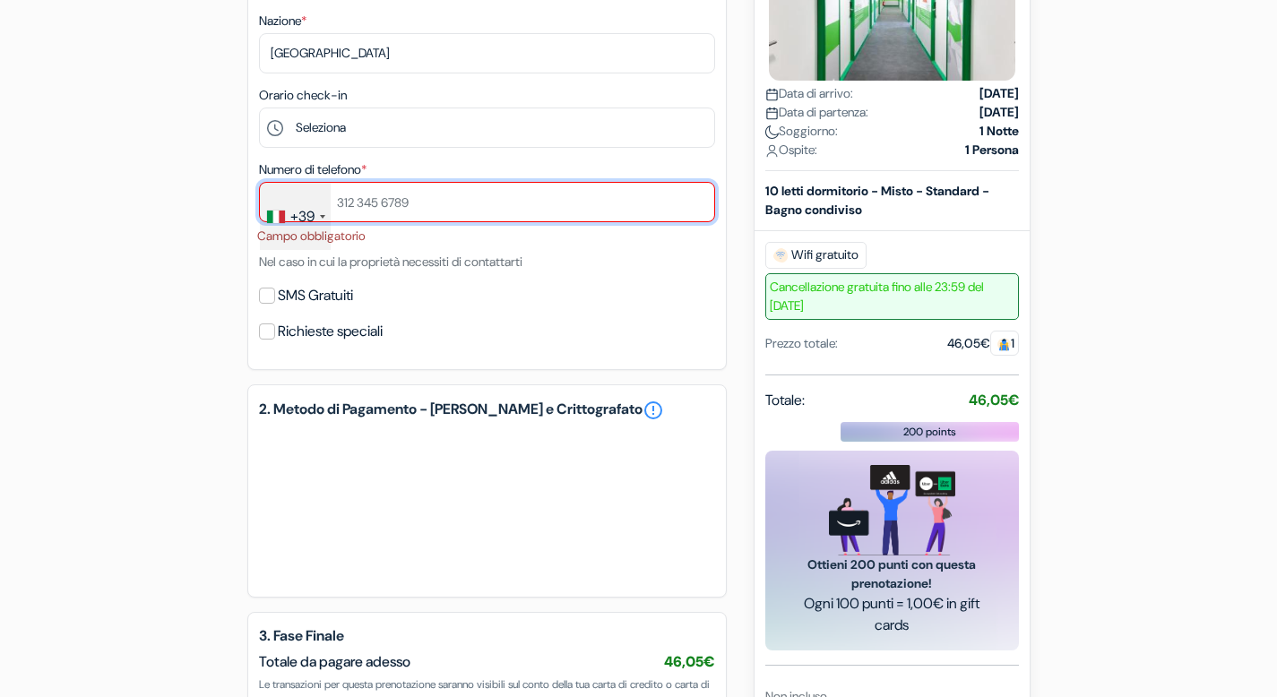
click at [571, 206] on input "text" at bounding box center [487, 202] width 456 height 40
type input "3453470714"
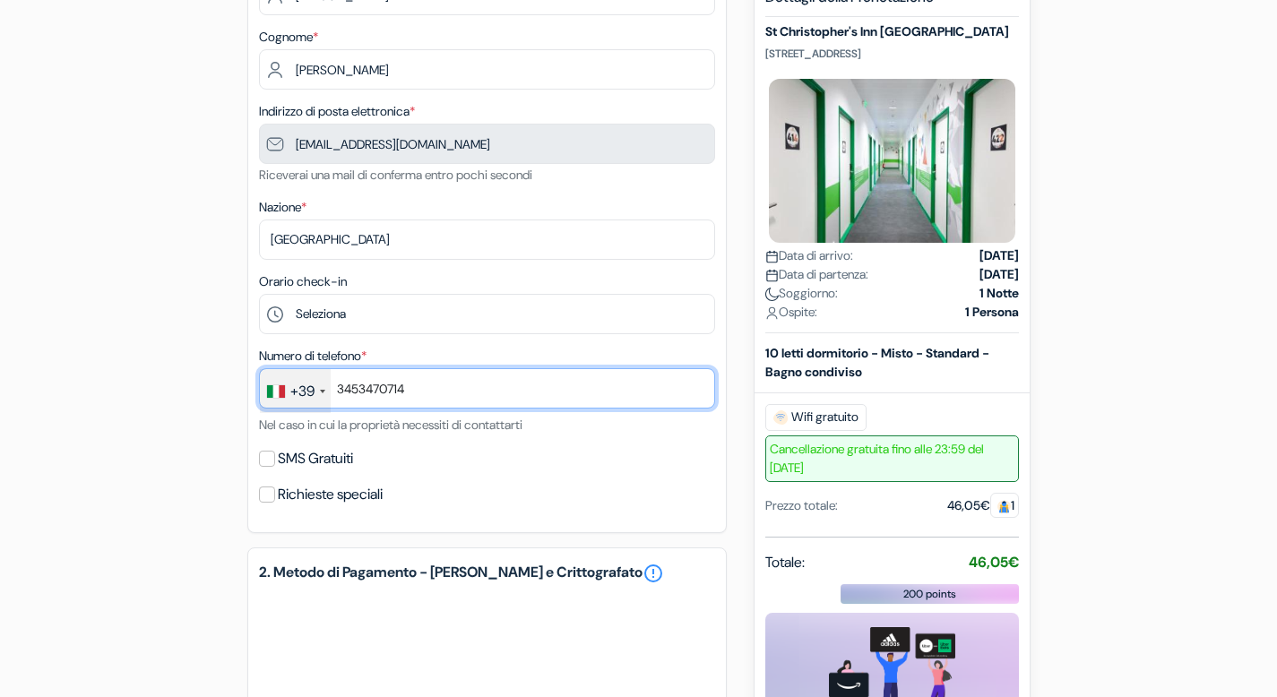
scroll to position [286, 0]
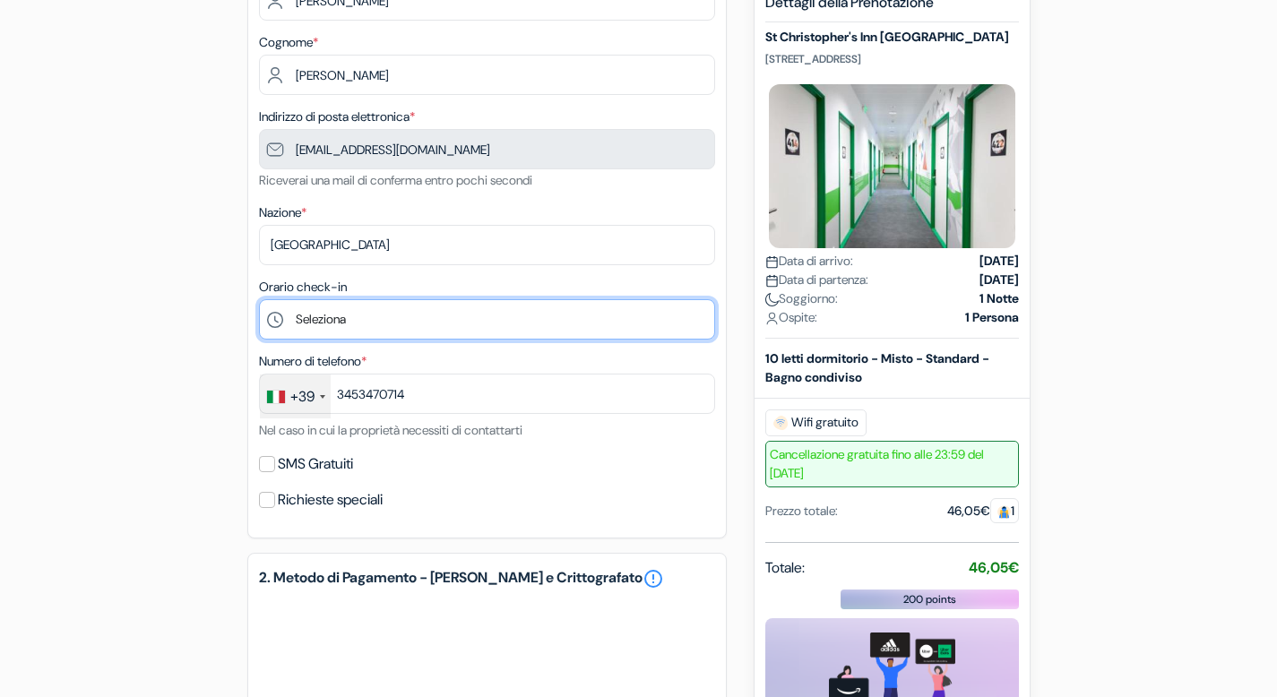
click at [445, 325] on select "Seleziona 1:00 2:00 3:00 4:00 5:00 6:00 7:00 8:00 9:00 10:00 11:00 12:00 13:00 …" at bounding box center [487, 319] width 456 height 40
select select "8"
click at [259, 301] on select "Seleziona 1:00 2:00 3:00 4:00 5:00 6:00 7:00 8:00 9:00 10:00 11:00 12:00 13:00 …" at bounding box center [487, 319] width 456 height 40
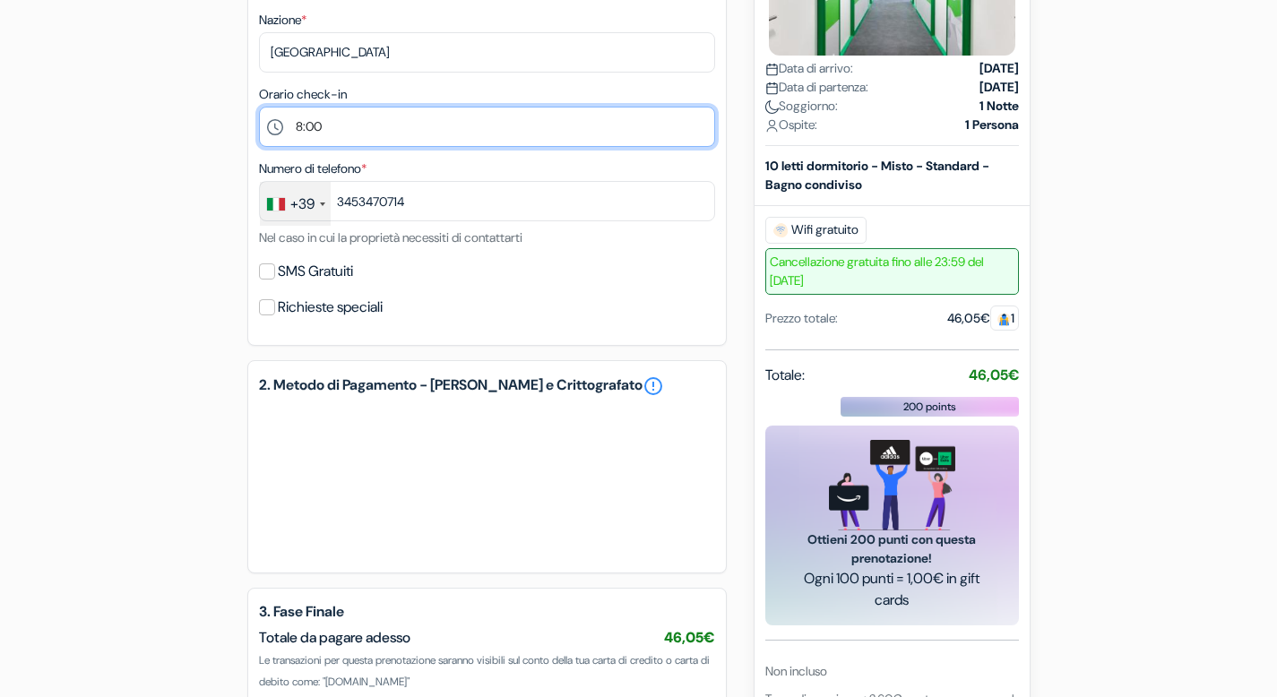
scroll to position [604, 0]
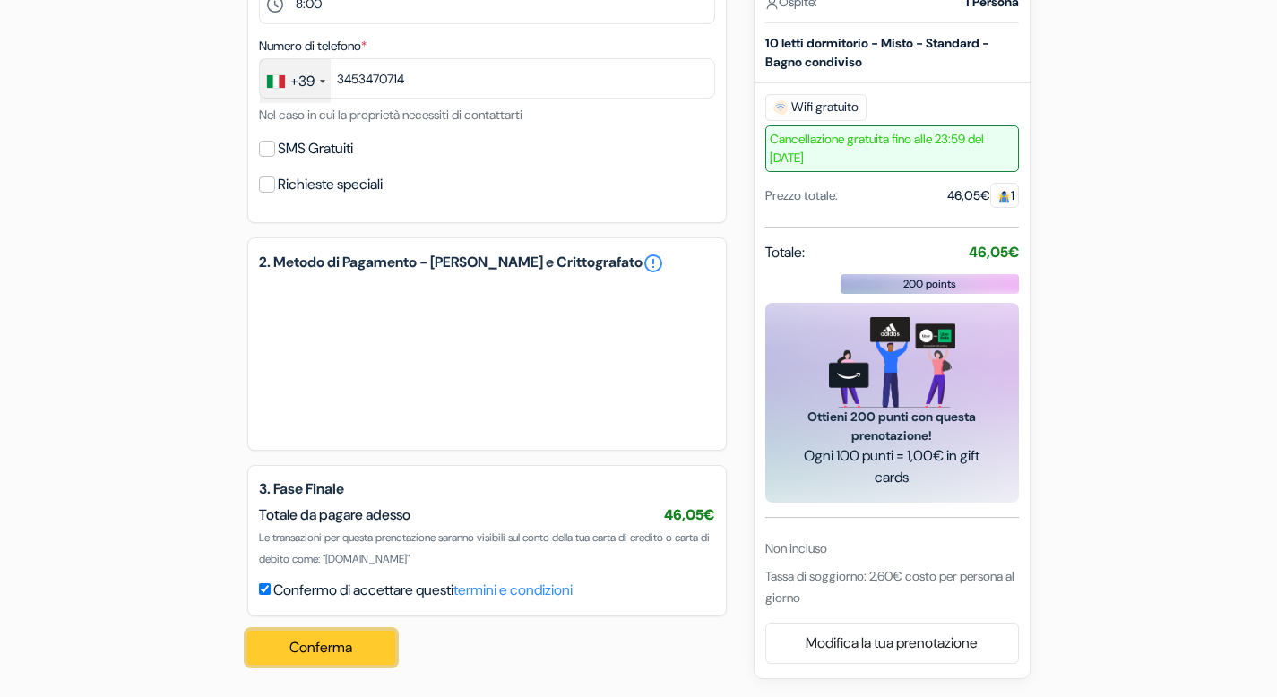
click at [372, 644] on button "Conferma Loading..." at bounding box center [321, 648] width 149 height 34
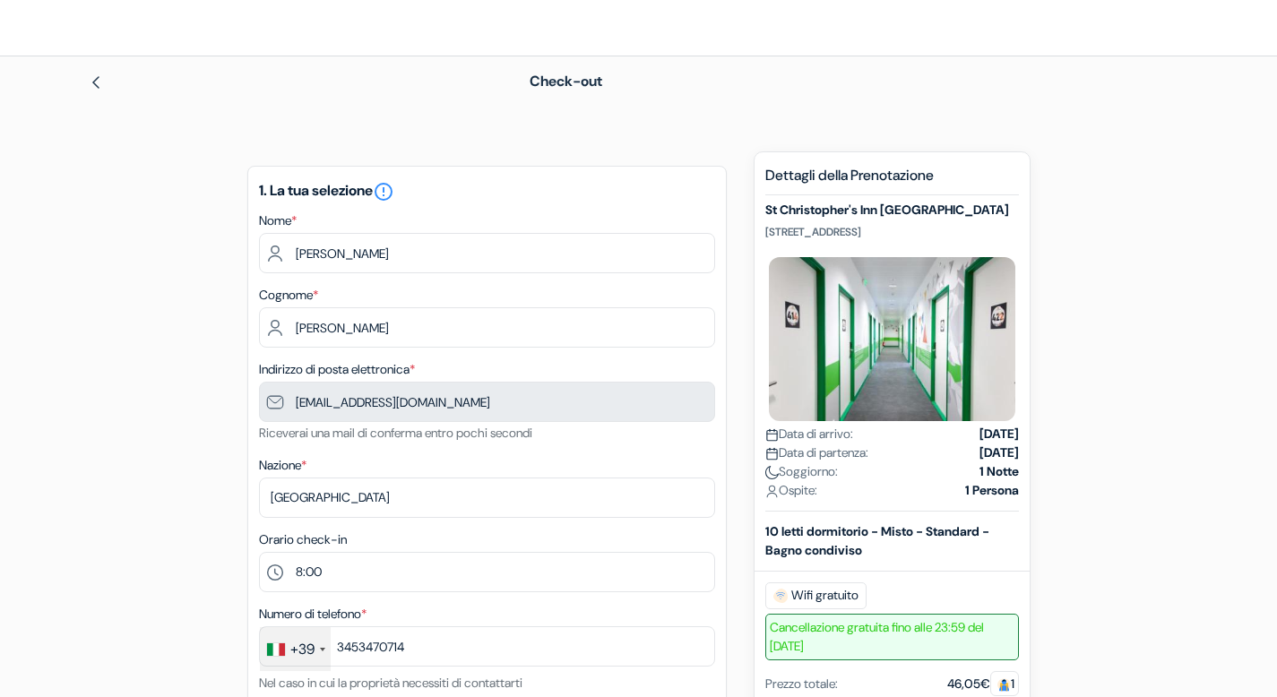
scroll to position [13, 0]
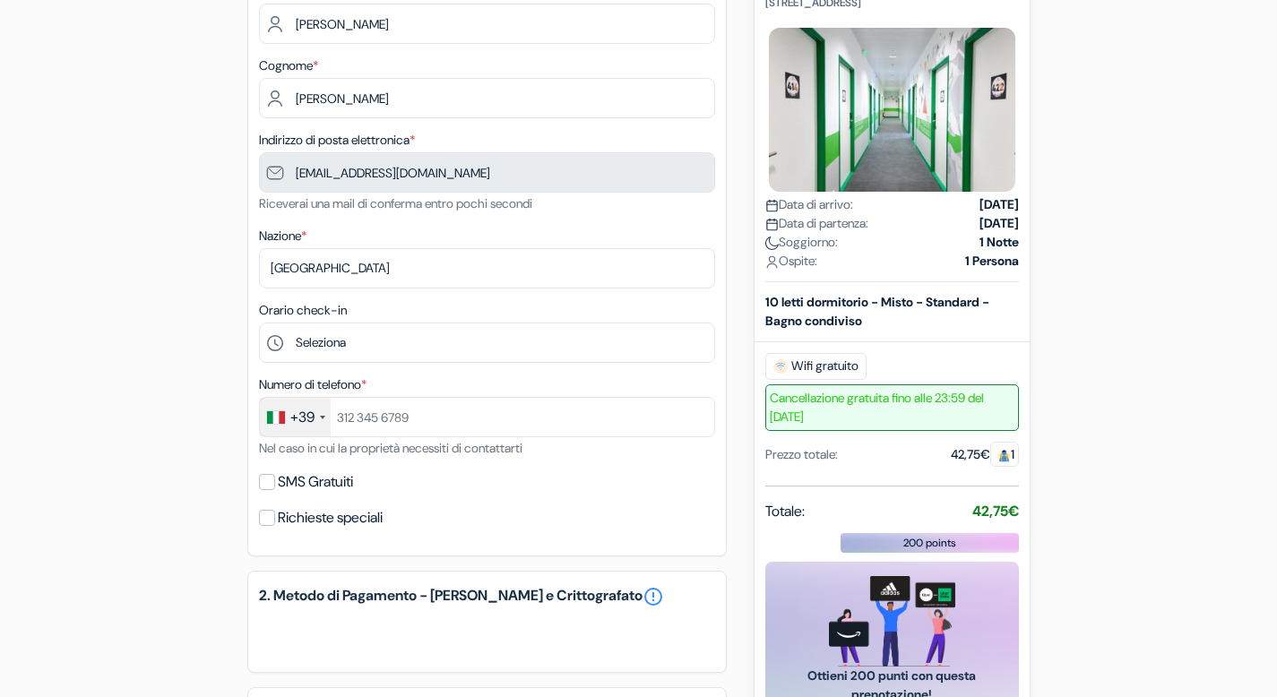
scroll to position [270, 0]
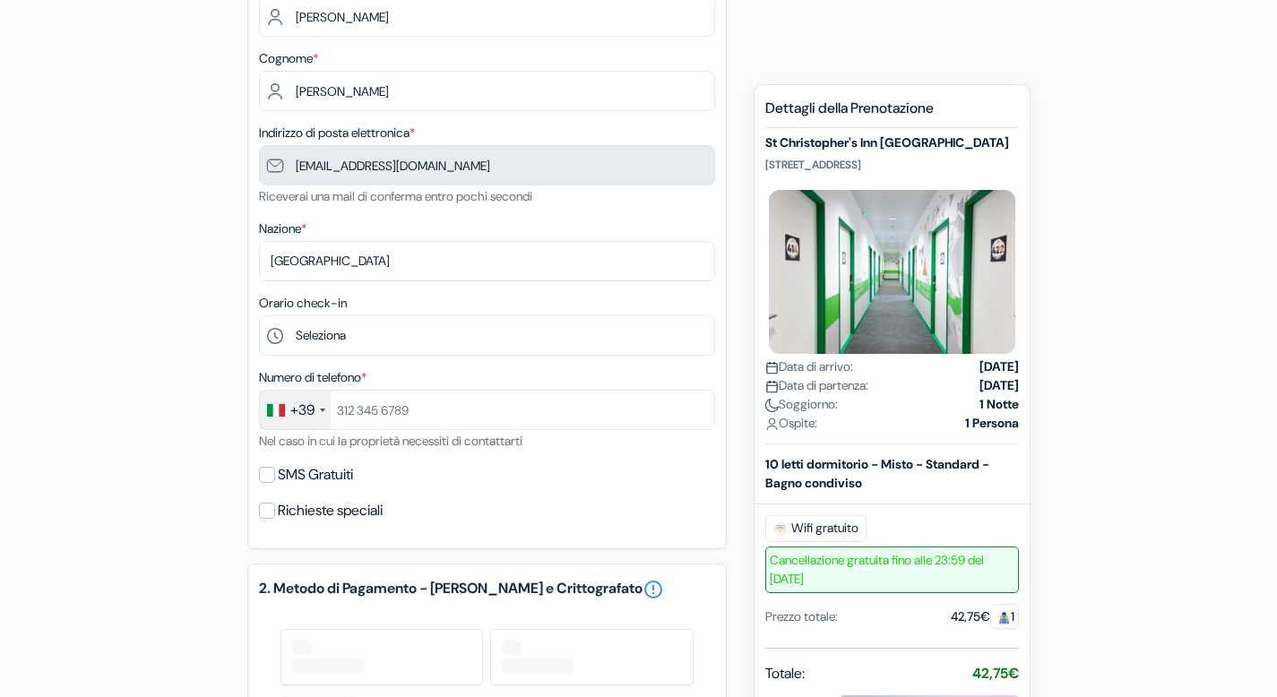
click at [574, 447] on div "Numero di telefono * +39 France +33 United Kingdom +44 Germany (Deutschland) +4…" at bounding box center [487, 409] width 456 height 85
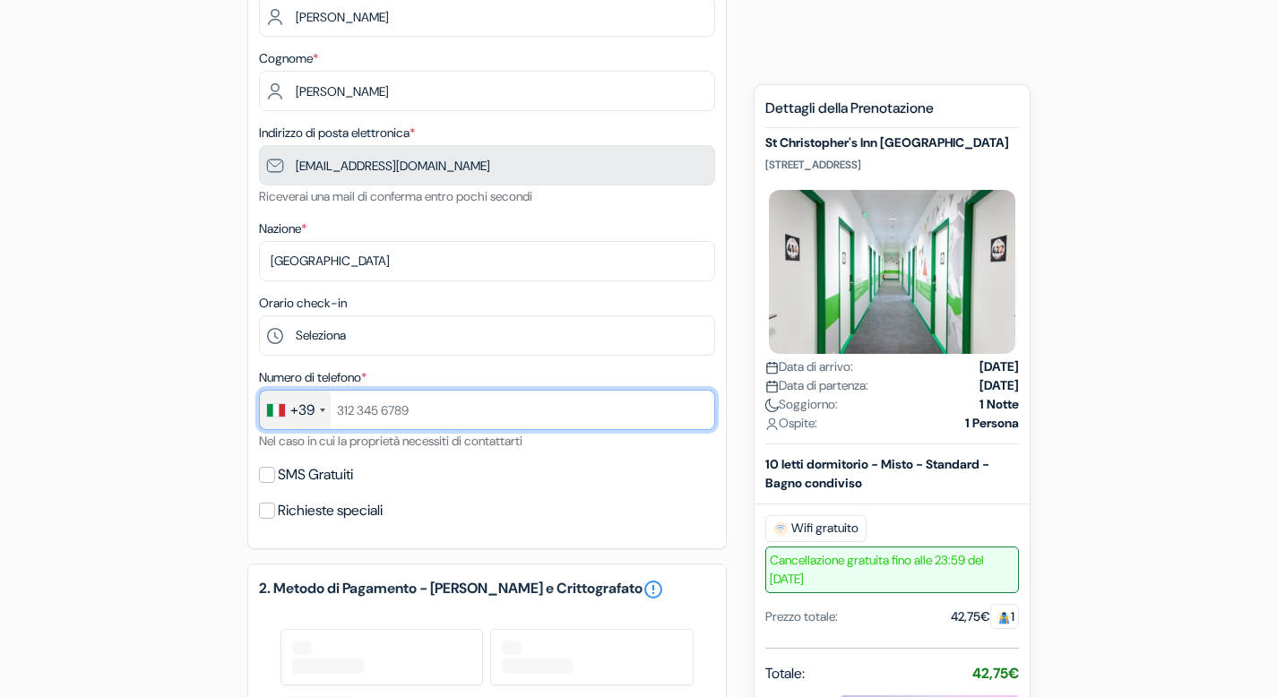
click at [585, 402] on input "text" at bounding box center [487, 410] width 456 height 40
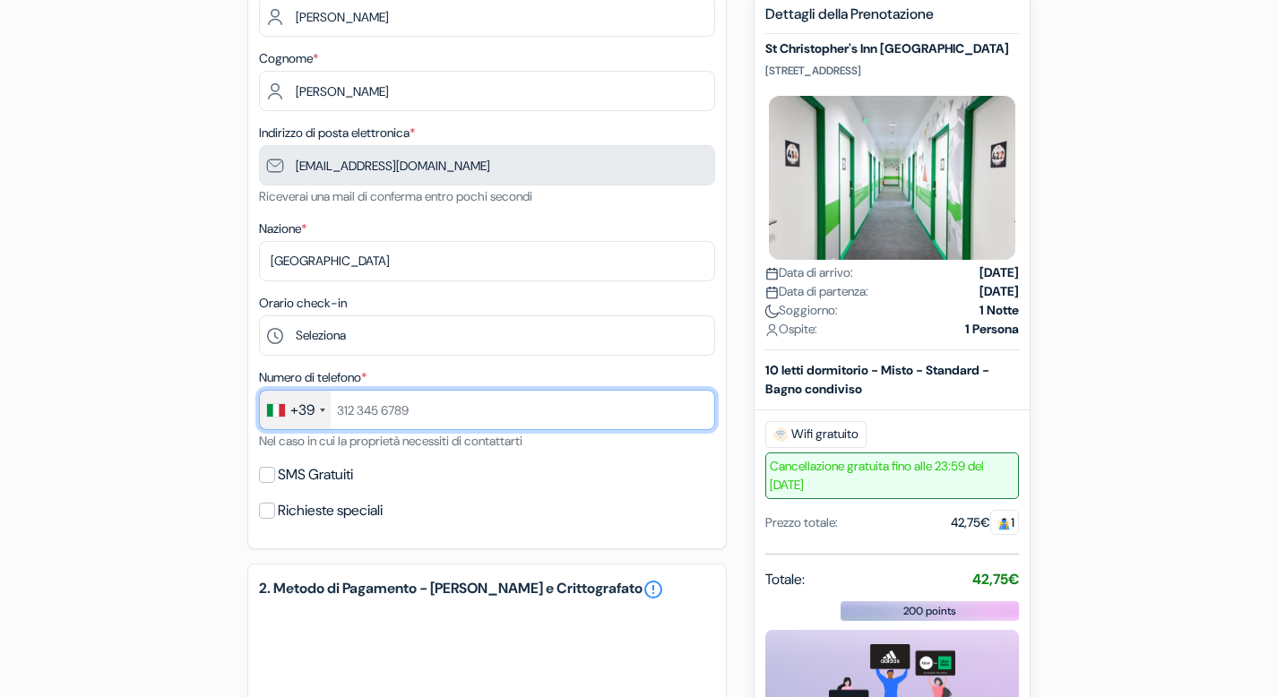
type input "3453470714"
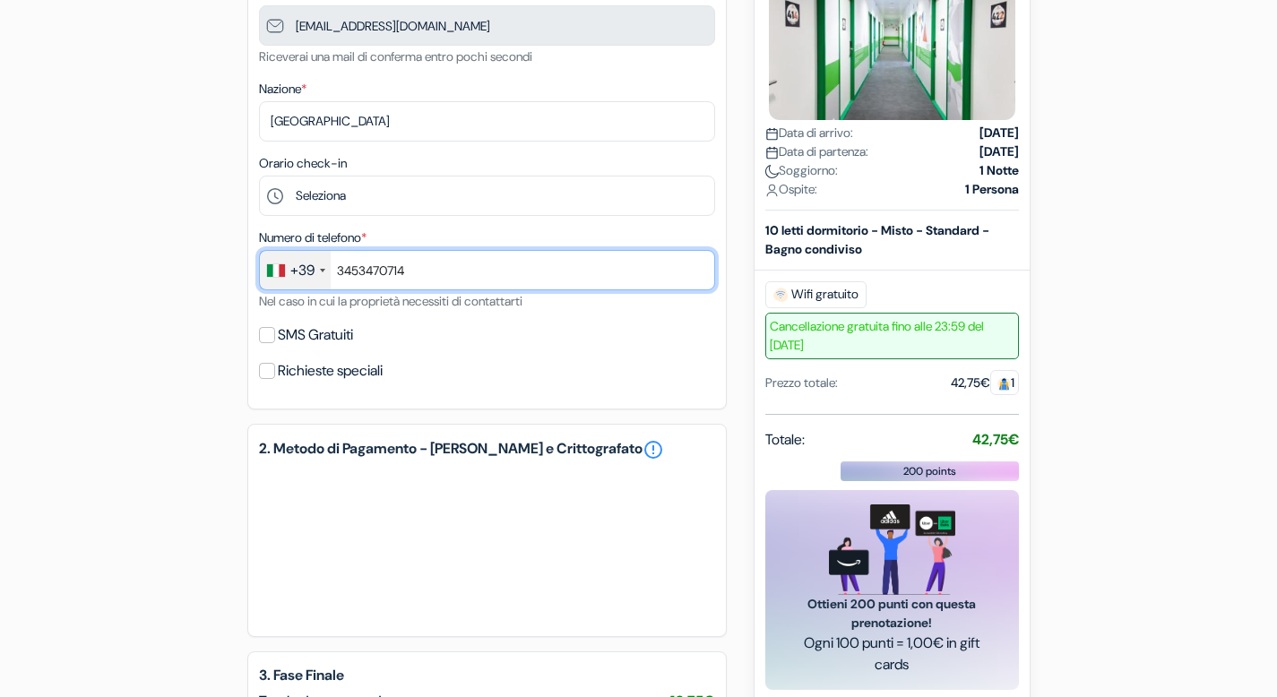
scroll to position [384, 0]
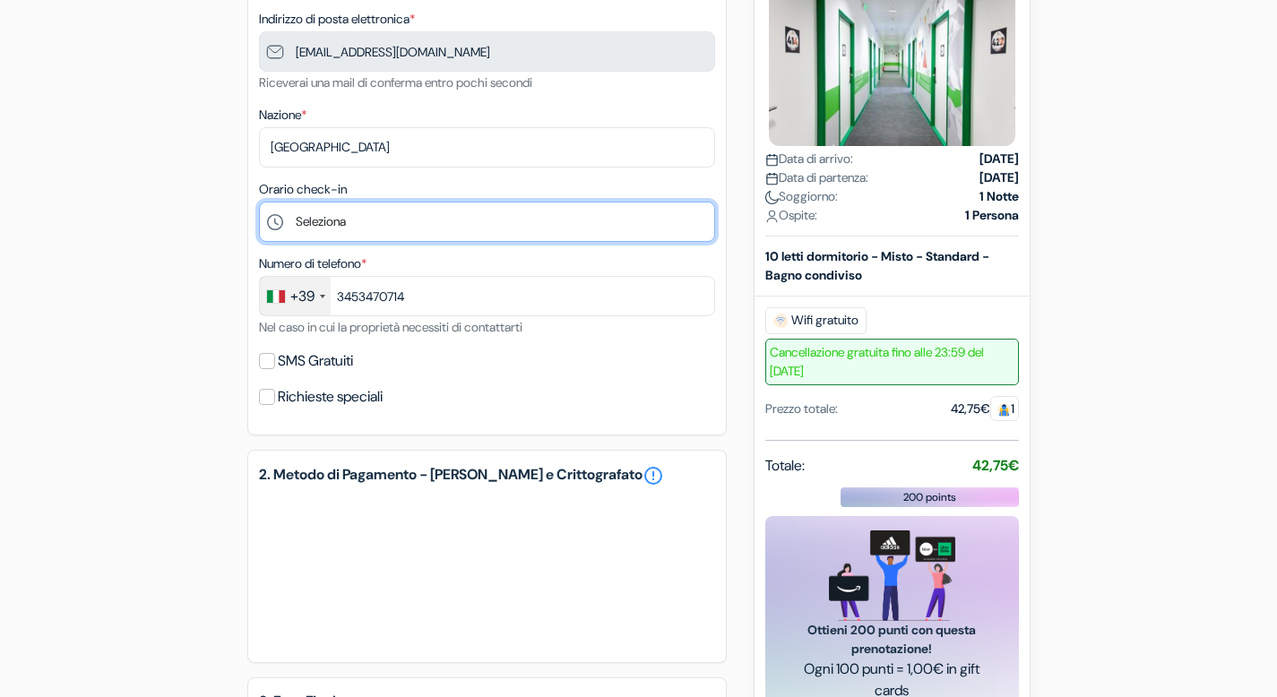
click at [498, 216] on select "Seleziona 1:00 2:00 3:00 4:00 5:00 6:00 7:00 8:00 9:00 10:00 11:00 12:00 13:00 …" at bounding box center [487, 222] width 456 height 40
select select "8"
click at [259, 203] on select "Seleziona 1:00 2:00 3:00 4:00 5:00 6:00 7:00 8:00 9:00 10:00 11:00 12:00 13:00 …" at bounding box center [487, 222] width 456 height 40
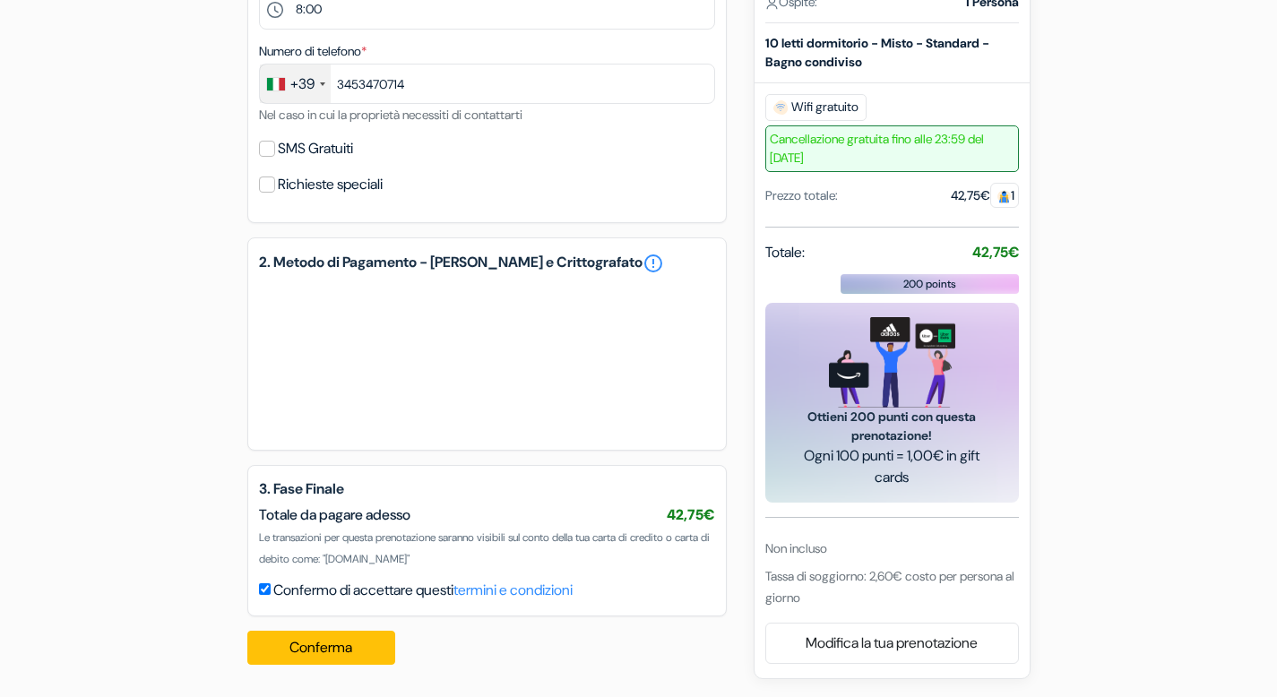
scroll to position [599, 0]
click at [313, 647] on button "Conferma Loading..." at bounding box center [321, 648] width 149 height 34
